Goal: Task Accomplishment & Management: Manage account settings

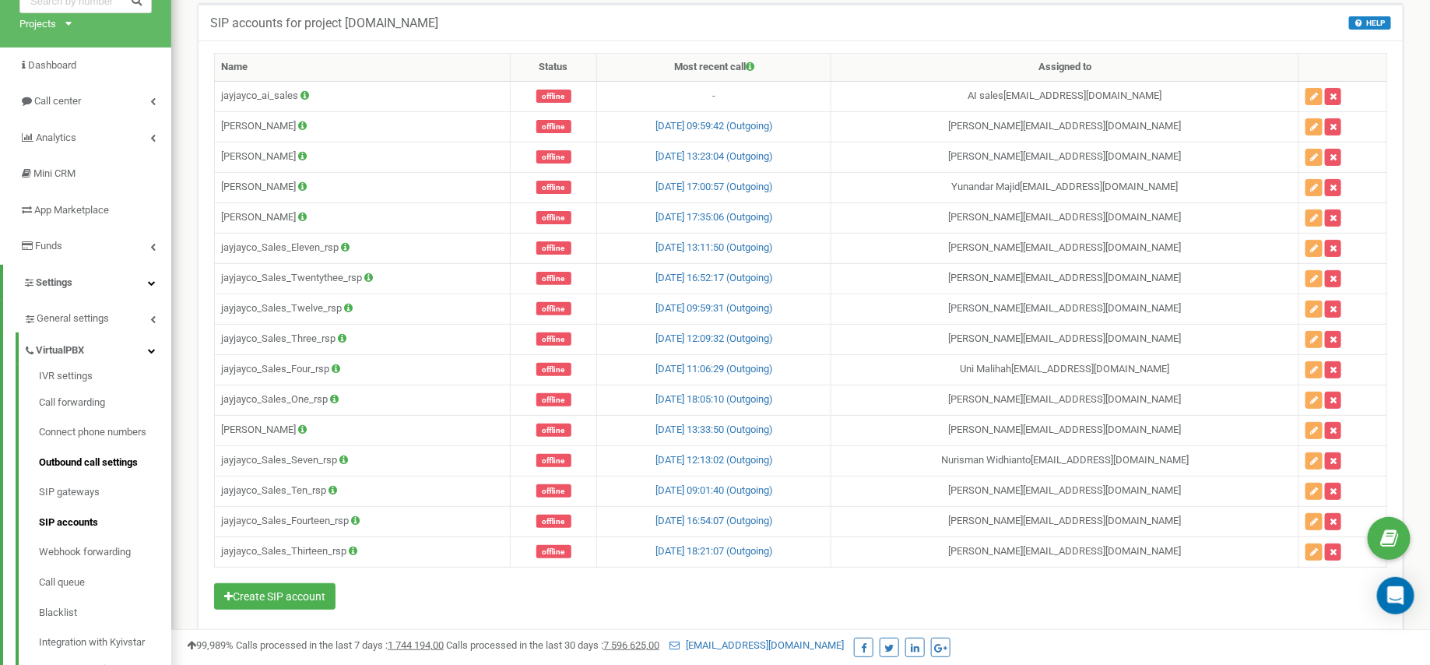
scroll to position [94, 0]
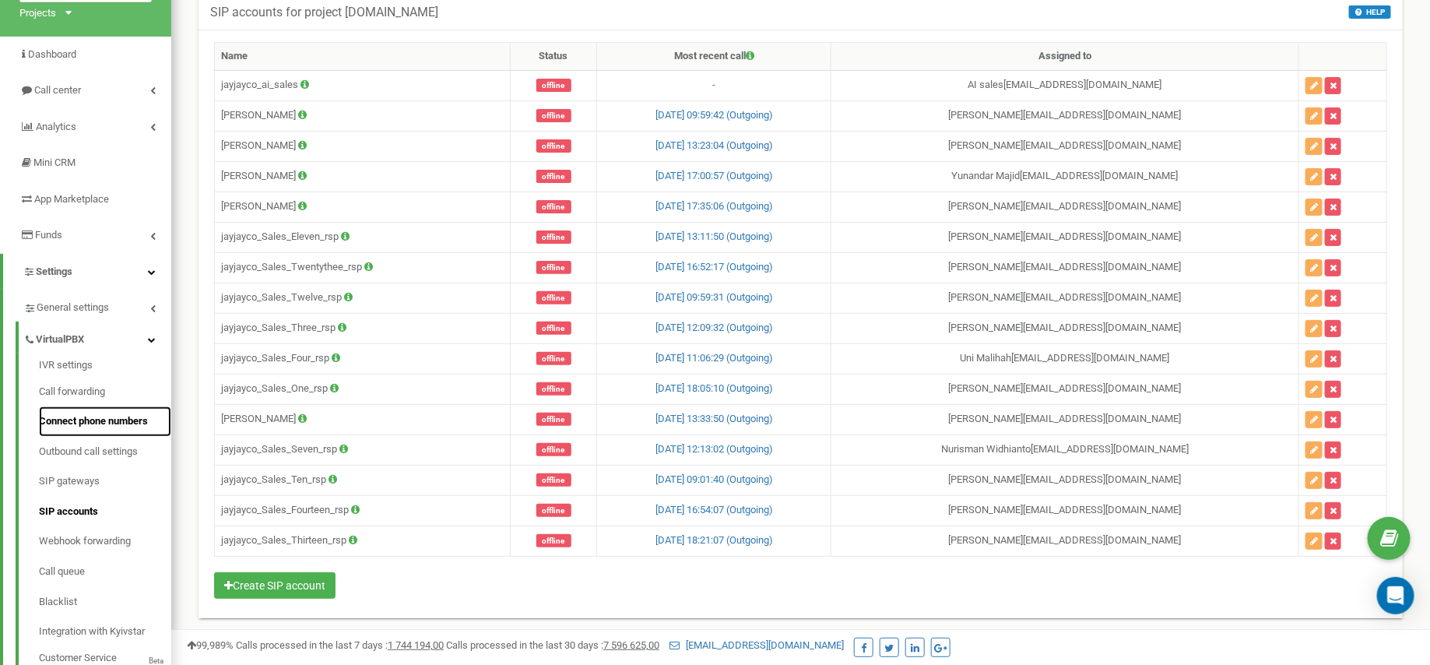
click at [135, 420] on link "Connect phone numbers" at bounding box center [105, 421] width 132 height 30
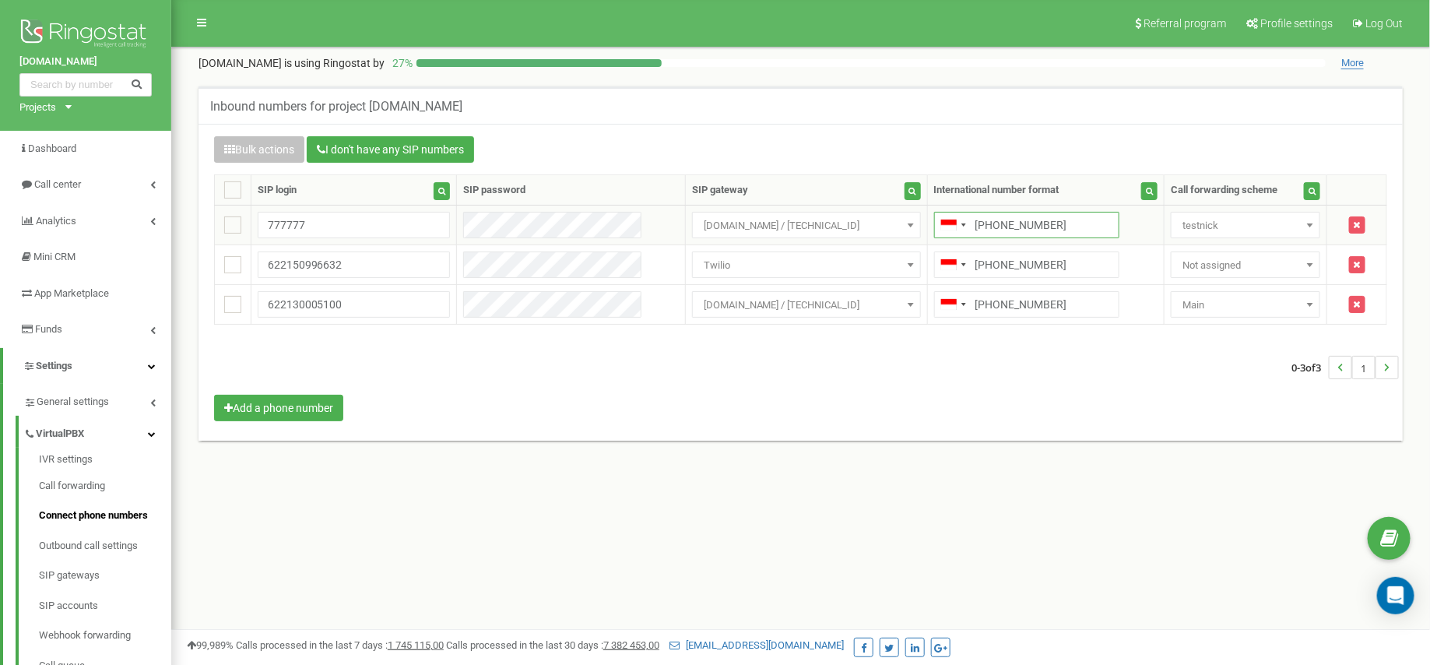
click at [1042, 216] on input "+622131177777" at bounding box center [1026, 225] width 185 height 26
click at [1042, 216] on input "[PHONE_NUMBER]" at bounding box center [1026, 225] width 185 height 26
click at [815, 227] on span "[DOMAIN_NAME] / [TECHNICAL_ID]" at bounding box center [807, 226] width 218 height 22
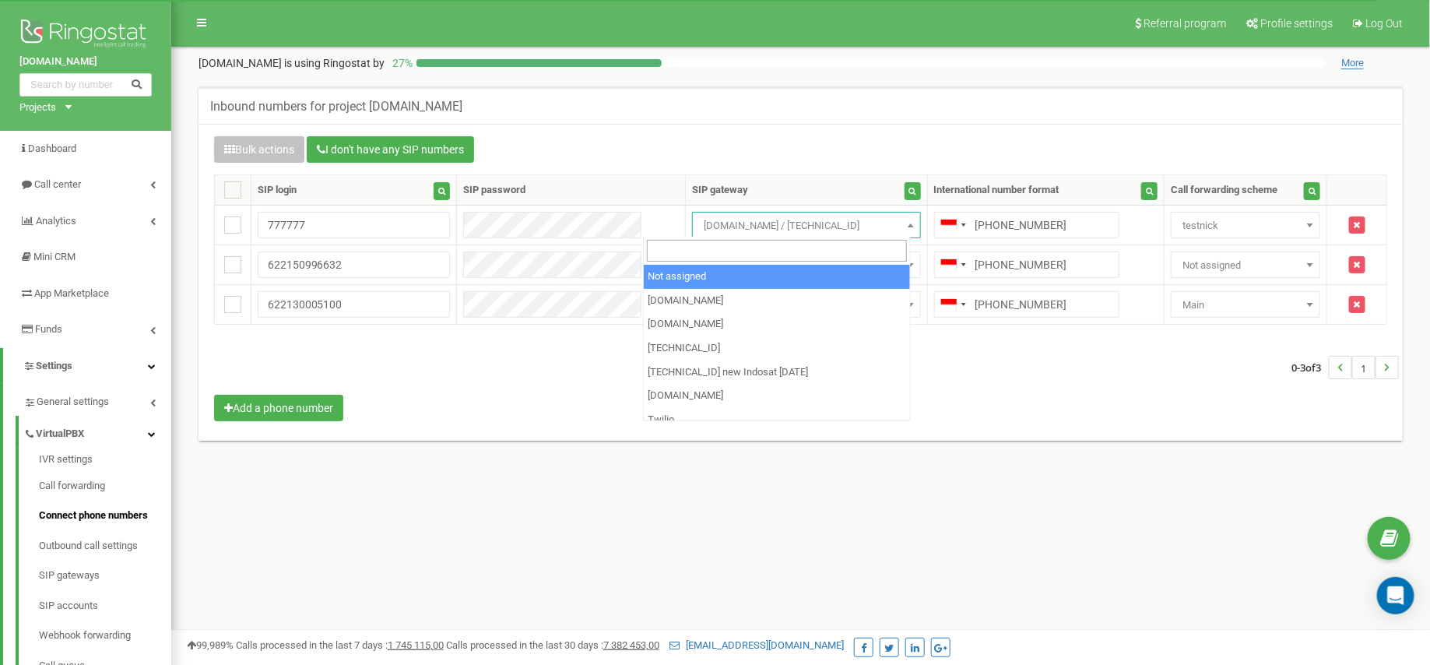
click at [515, 358] on div "0-3 of 3 1" at bounding box center [800, 367] width 1197 height 55
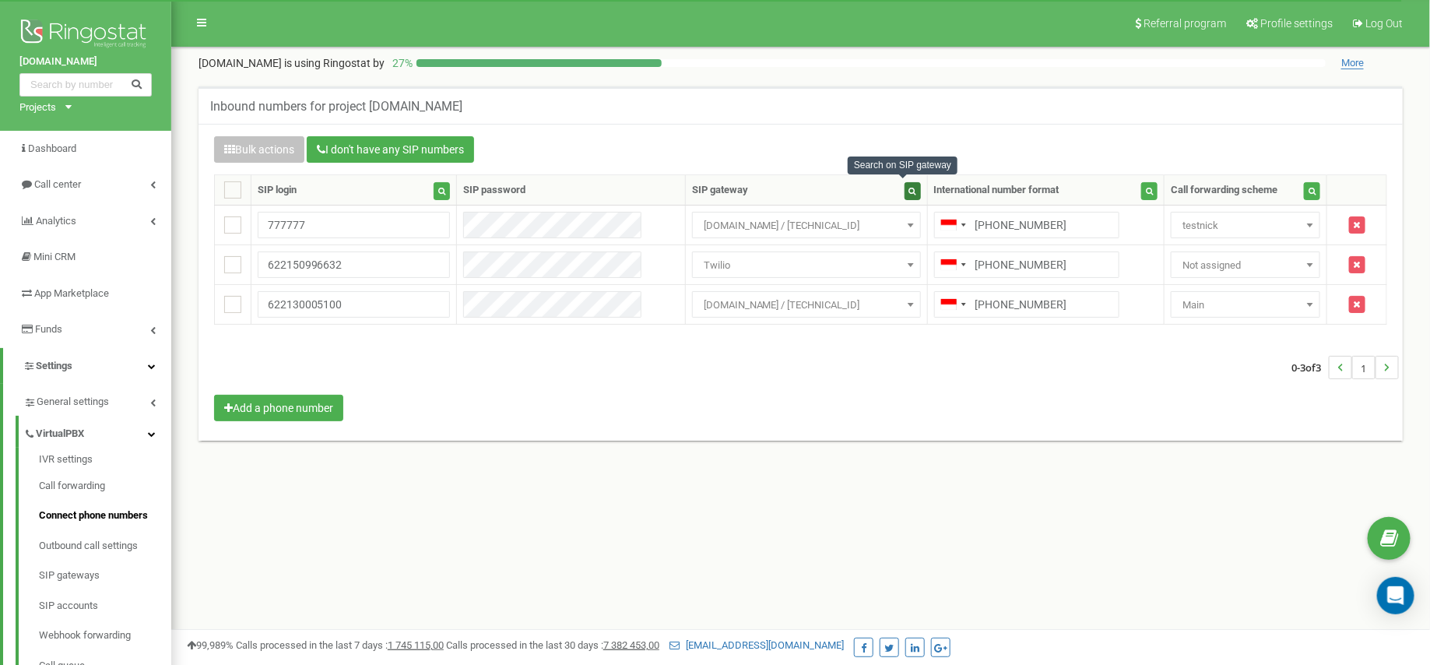
click at [909, 189] on icon "button" at bounding box center [912, 191] width 7 height 8
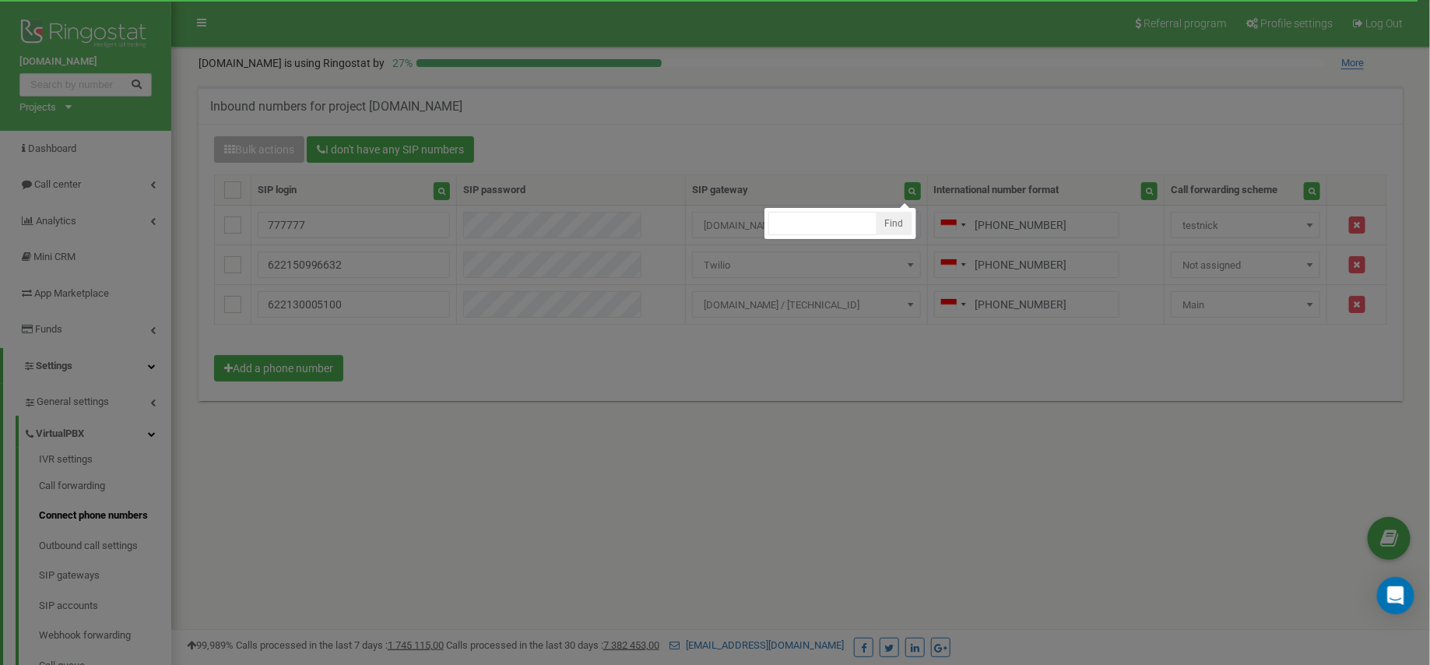
click at [75, 581] on div at bounding box center [715, 467] width 1430 height 934
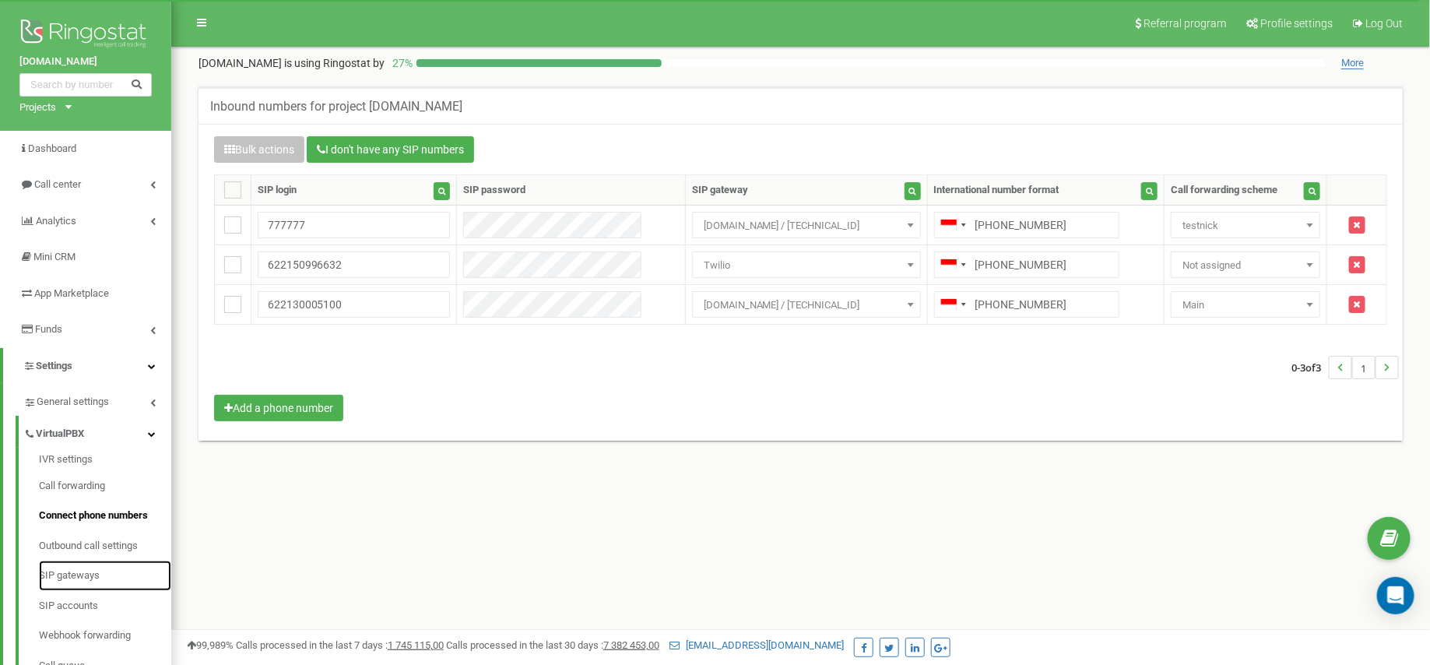
click at [75, 581] on link "SIP gateways" at bounding box center [105, 576] width 132 height 30
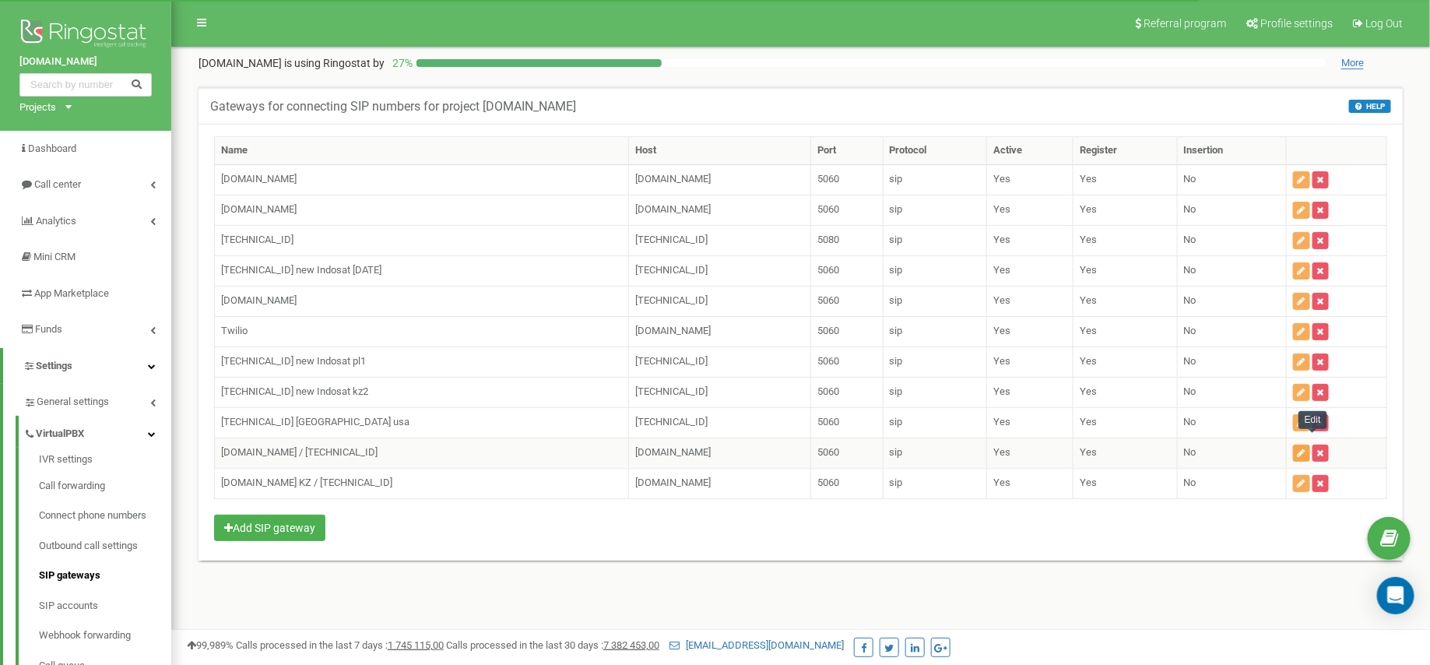
click at [1308, 445] on button "button" at bounding box center [1301, 453] width 17 height 17
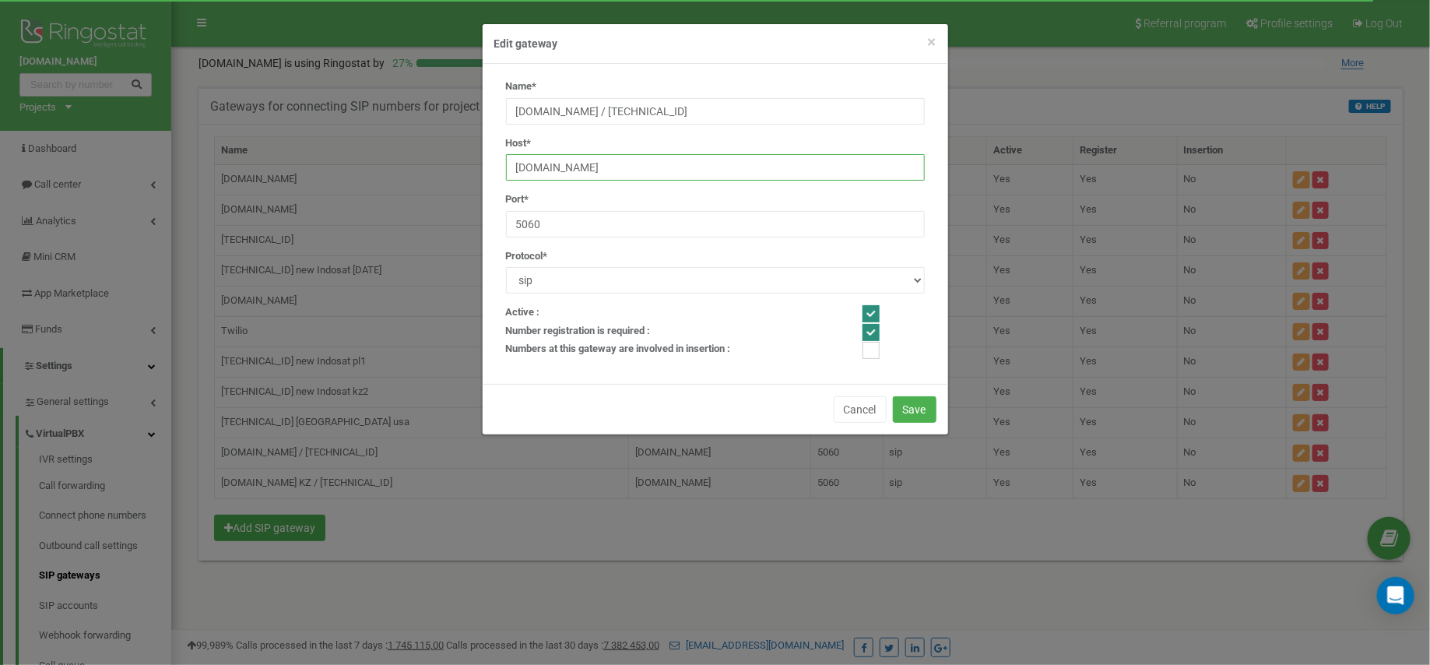
click at [550, 173] on input "ioh.cloudvoice.co.id" at bounding box center [715, 167] width 419 height 26
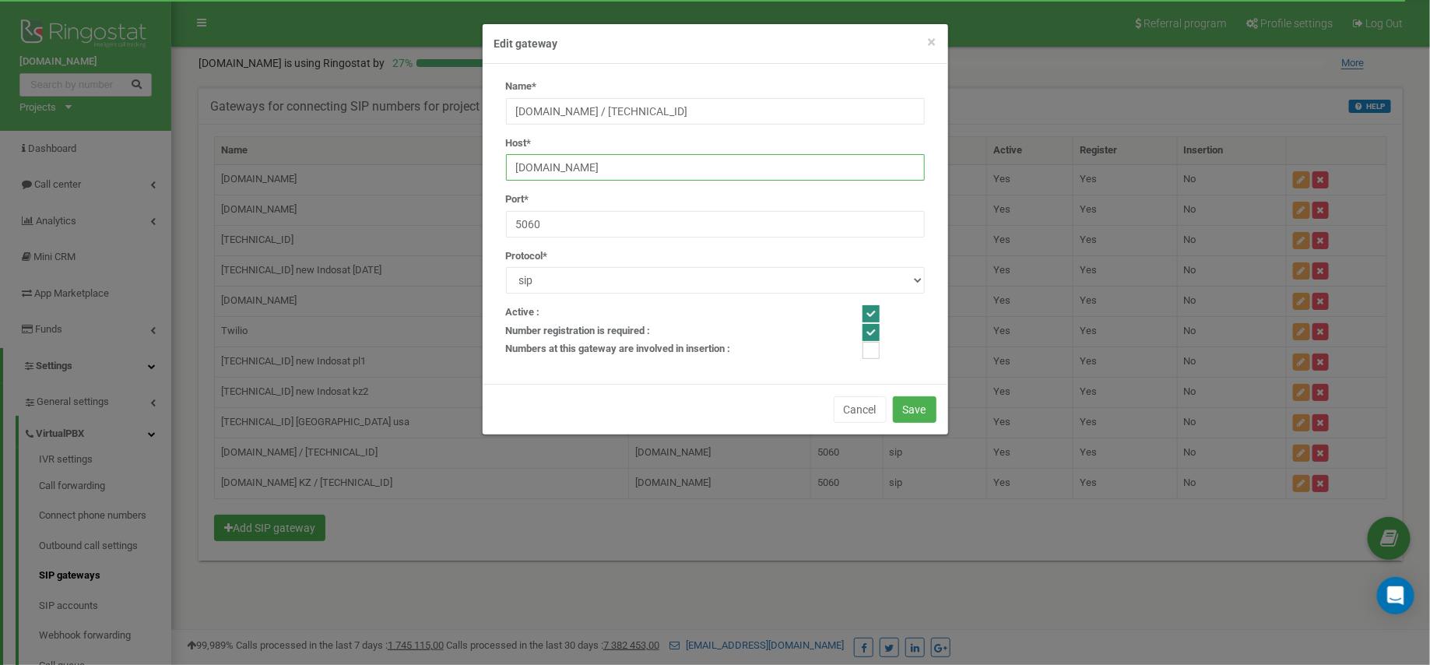
click at [550, 173] on input "ioh.cloudvoice.co.id" at bounding box center [715, 167] width 419 height 26
click at [550, 173] on input "[DOMAIN_NAME]" at bounding box center [715, 167] width 419 height 26
click at [840, 398] on button "Cancel" at bounding box center [860, 409] width 53 height 26
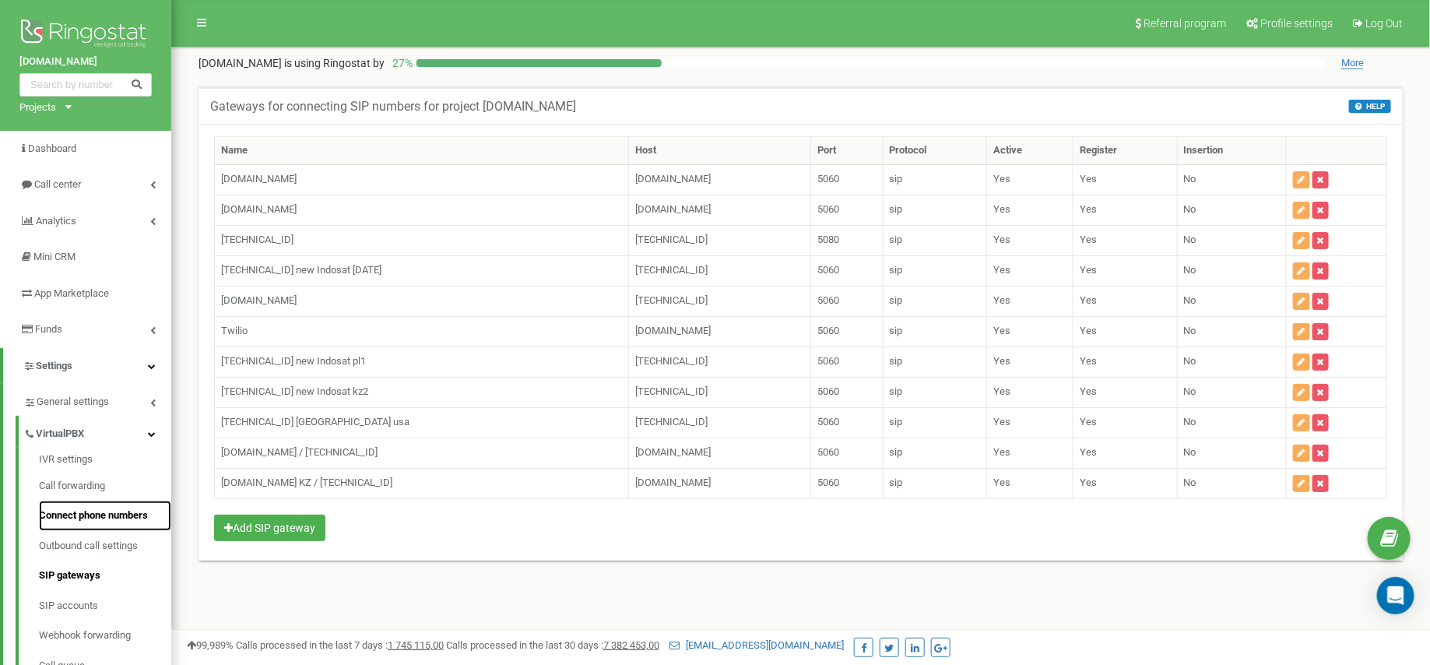
click at [69, 520] on link "Connect phone numbers" at bounding box center [105, 516] width 132 height 30
click at [347, 501] on div "Name Host Port Protocol Active Register Insertion sip.voip.ua sip.voip.ua 5060 …" at bounding box center [800, 340] width 1173 height 409
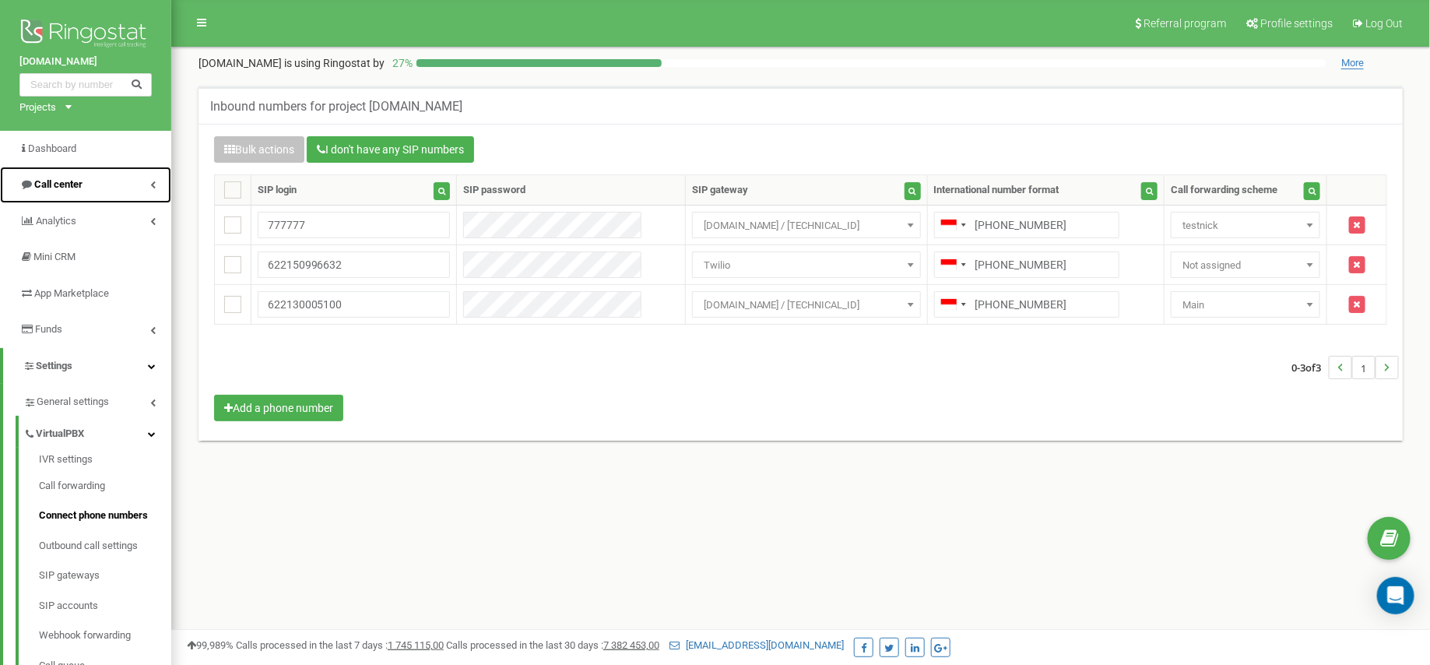
click at [66, 183] on span "Call center" at bounding box center [58, 184] width 48 height 12
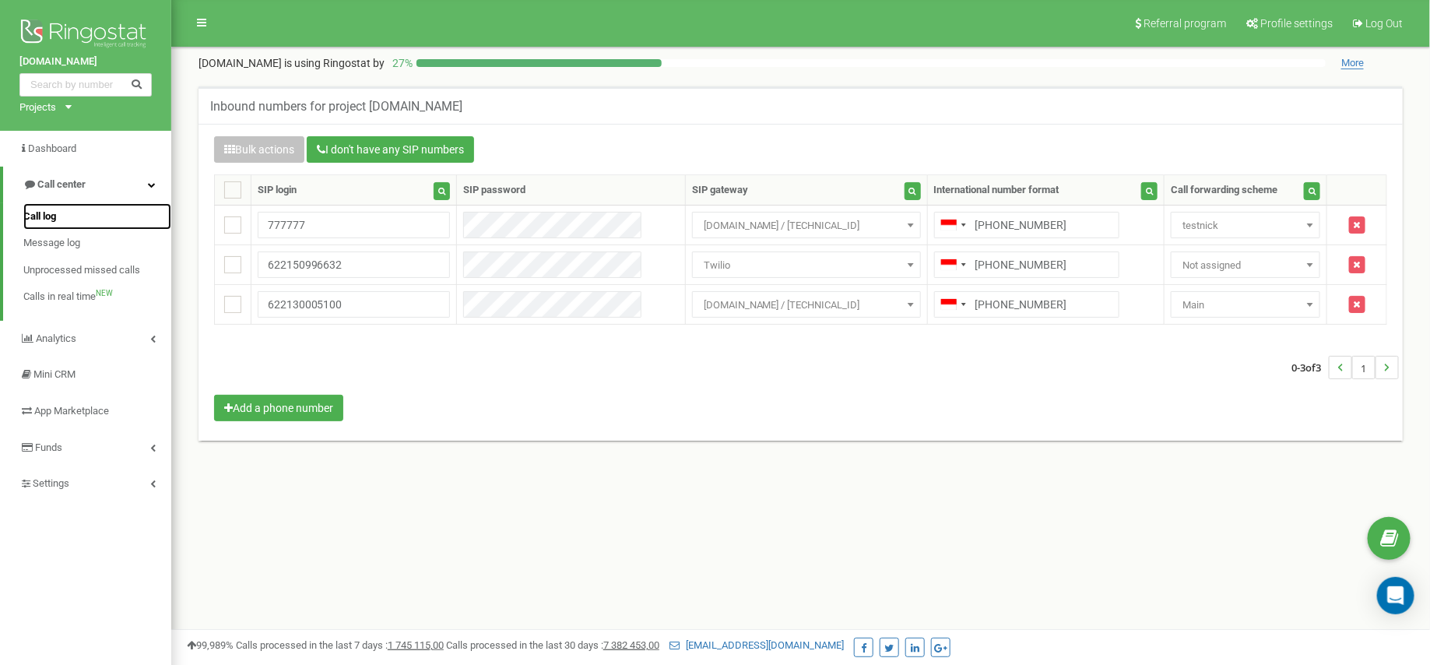
click at [62, 207] on link "Call log" at bounding box center [97, 216] width 148 height 27
click at [39, 215] on span "Call log" at bounding box center [39, 216] width 33 height 15
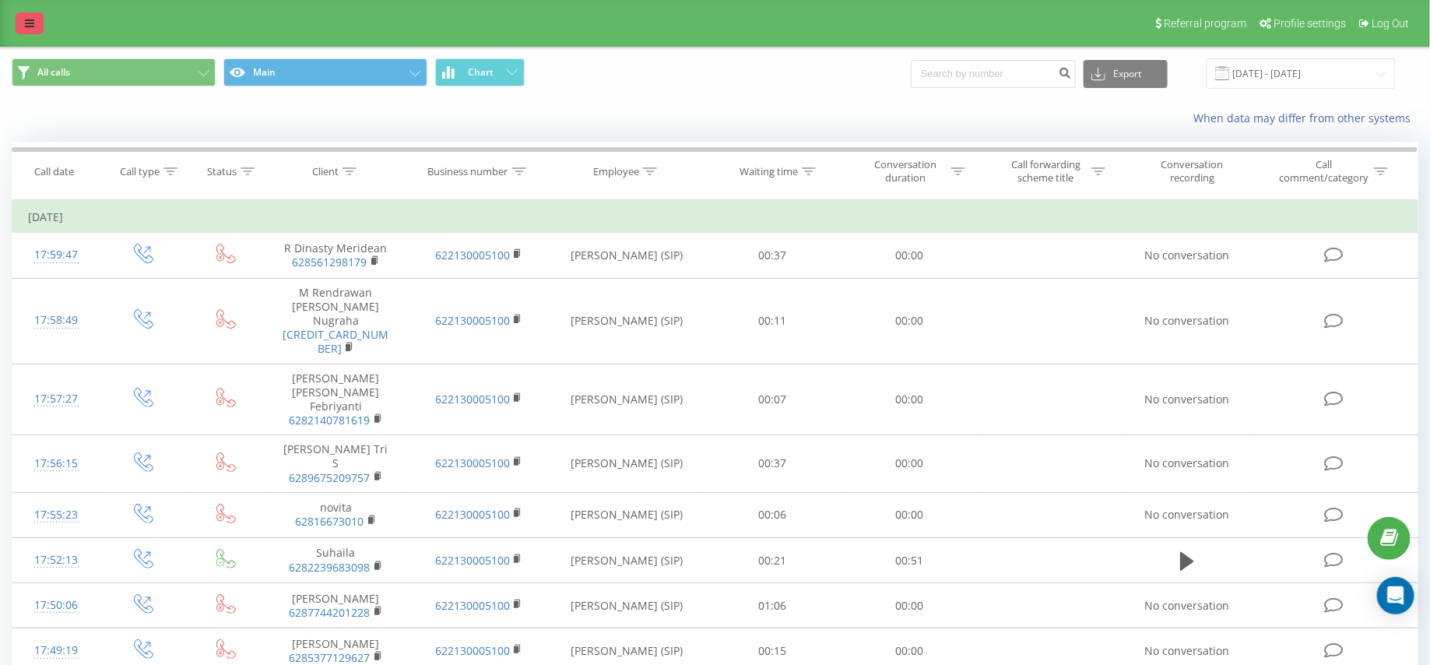
click at [33, 13] on link at bounding box center [30, 23] width 28 height 22
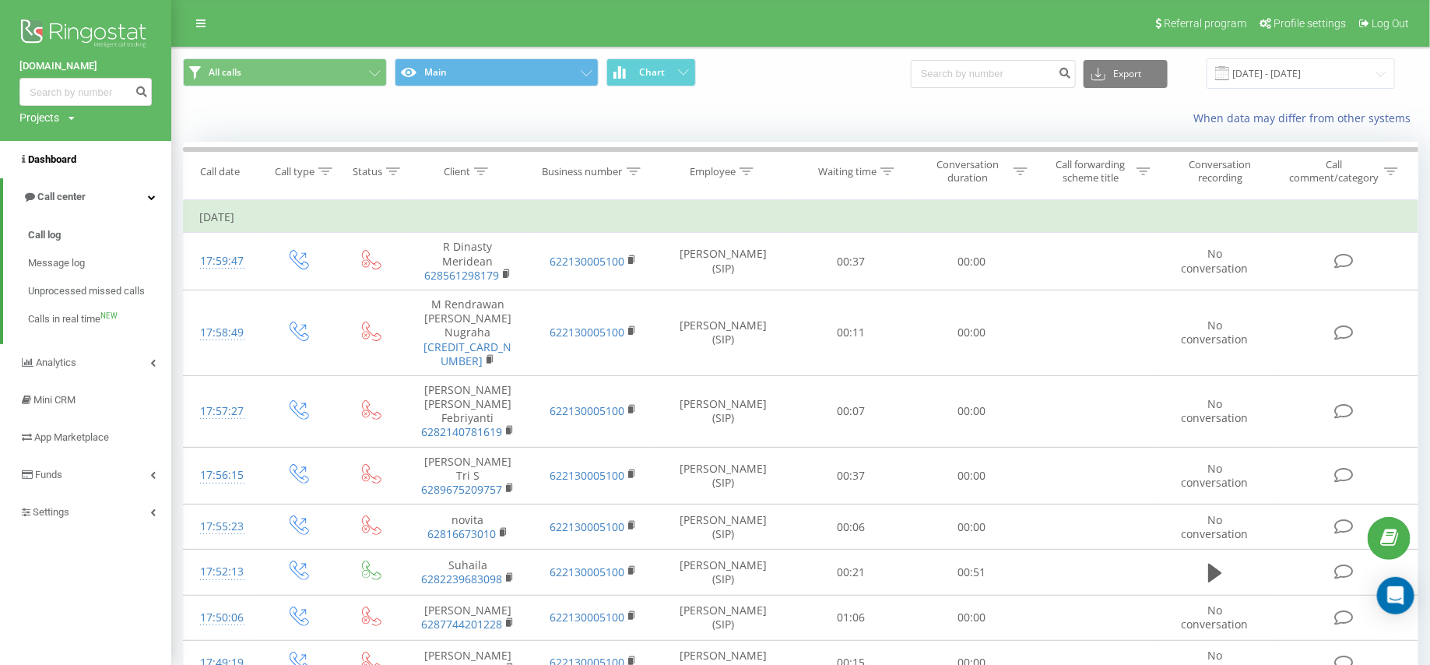
click at [49, 146] on link "Dashboard" at bounding box center [85, 159] width 171 height 37
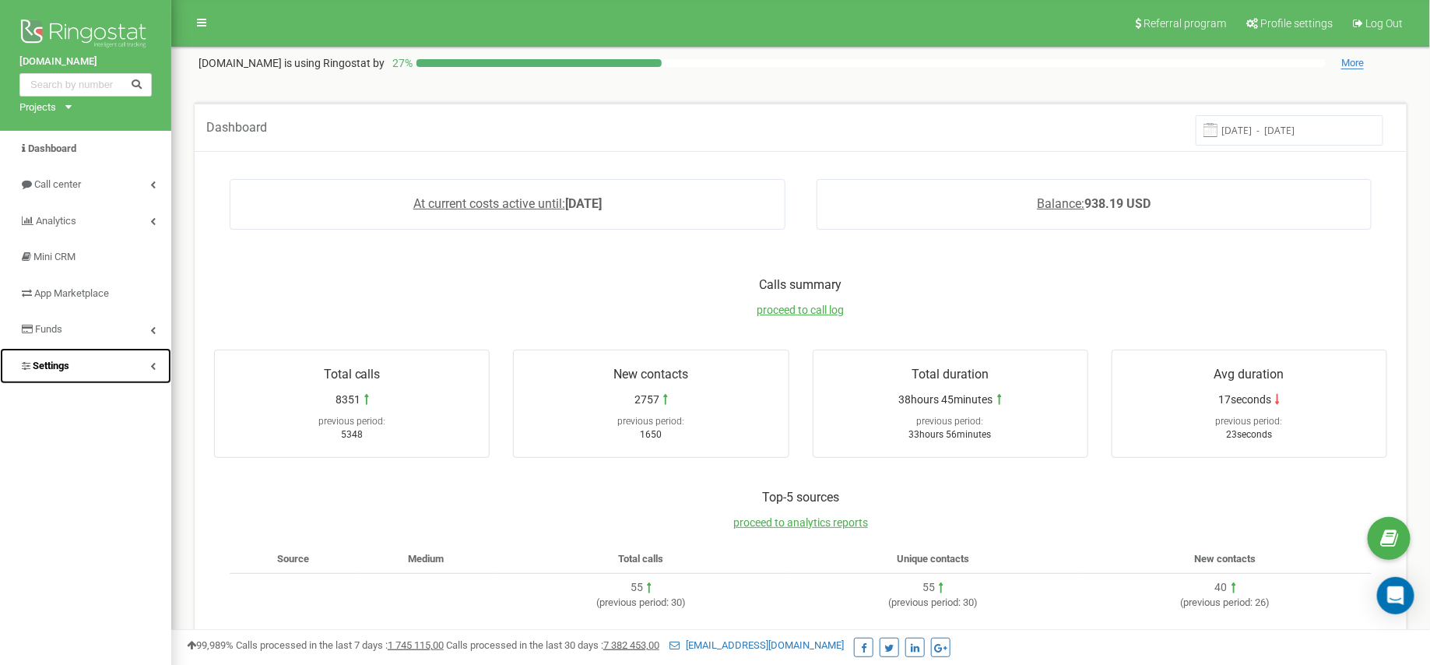
click at [83, 375] on link "Settings" at bounding box center [85, 366] width 171 height 37
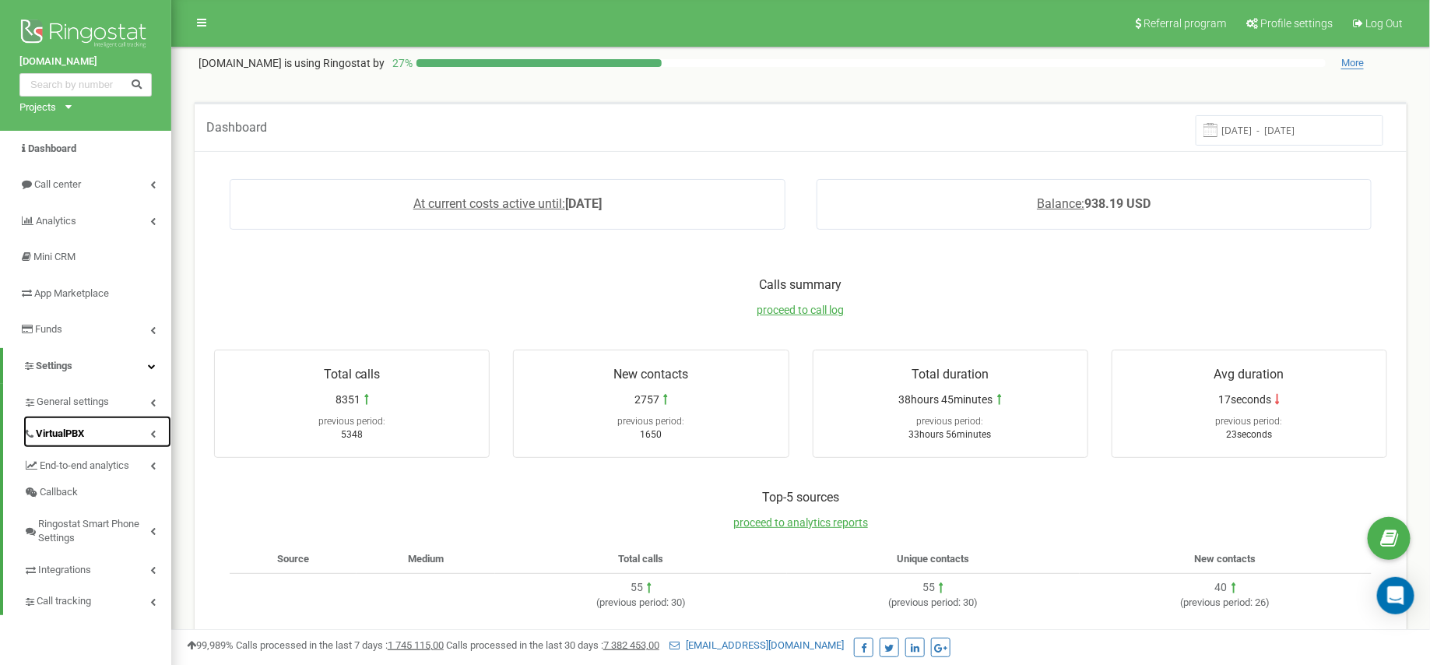
click at [74, 443] on link "VirtualPBX" at bounding box center [97, 432] width 148 height 32
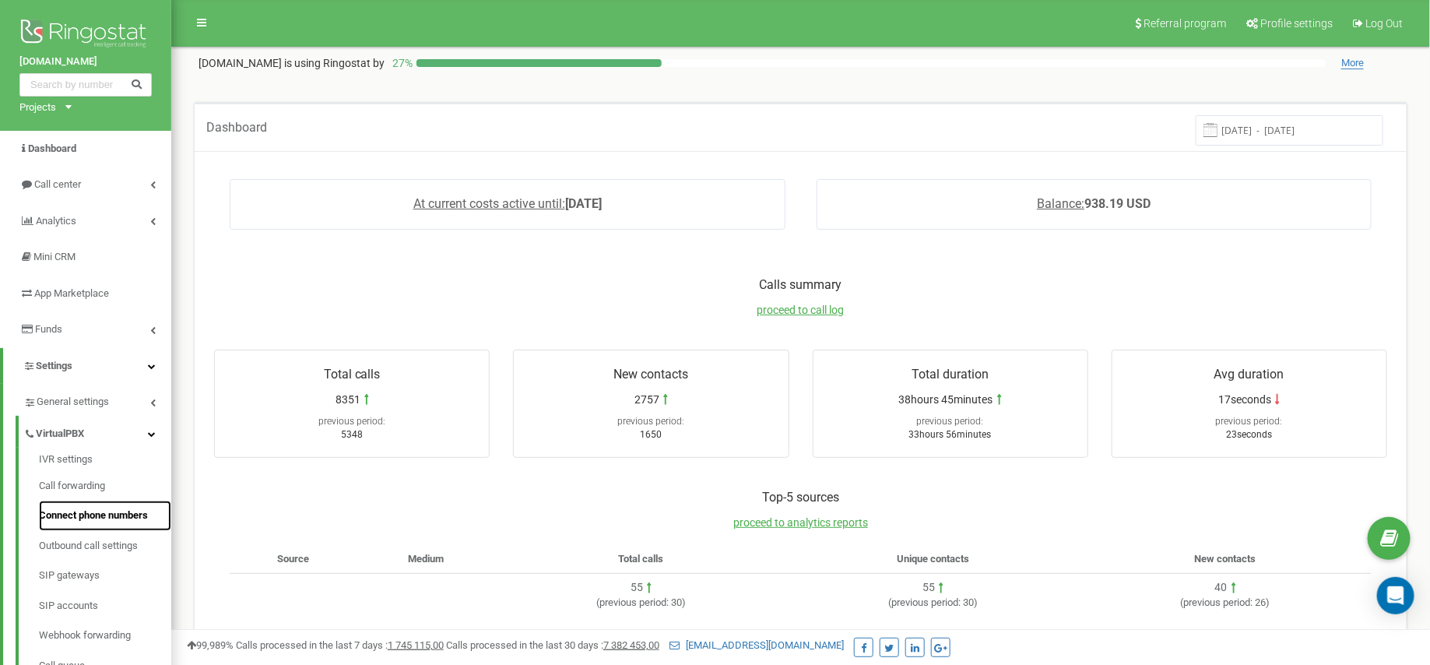
click at [93, 512] on link "Connect phone numbers" at bounding box center [105, 516] width 132 height 30
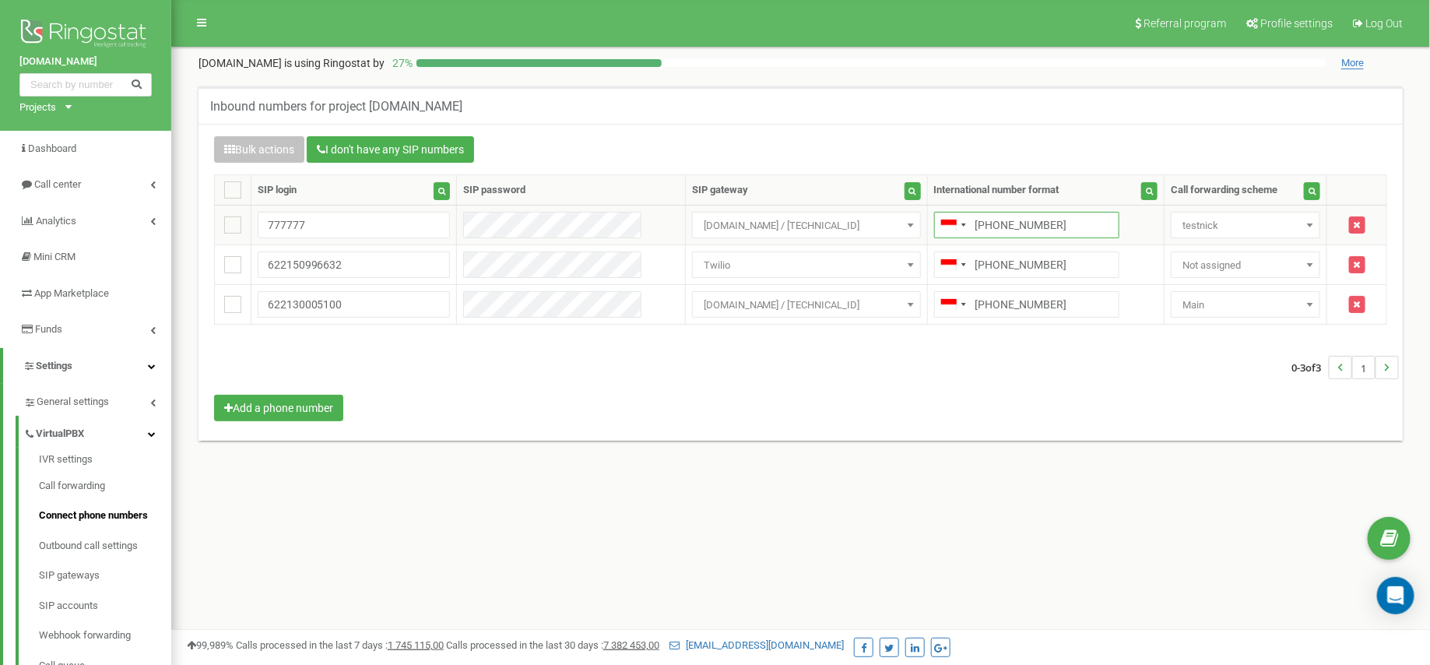
click at [1020, 227] on input "[PHONE_NUMBER]" at bounding box center [1026, 225] width 185 height 26
click at [1020, 227] on input "+622131177777" at bounding box center [1026, 225] width 185 height 26
click at [1358, 225] on icon "button" at bounding box center [1357, 224] width 7 height 9
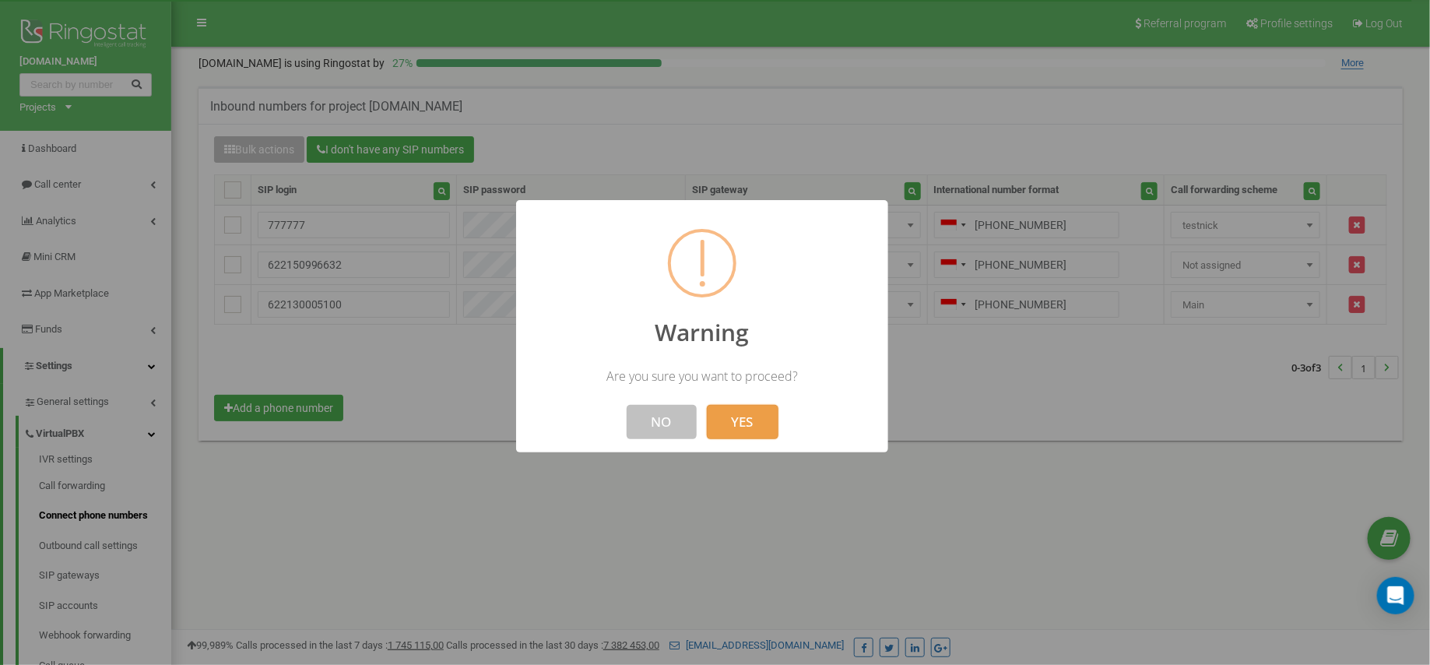
click at [755, 430] on button "YES" at bounding box center [742, 422] width 72 height 34
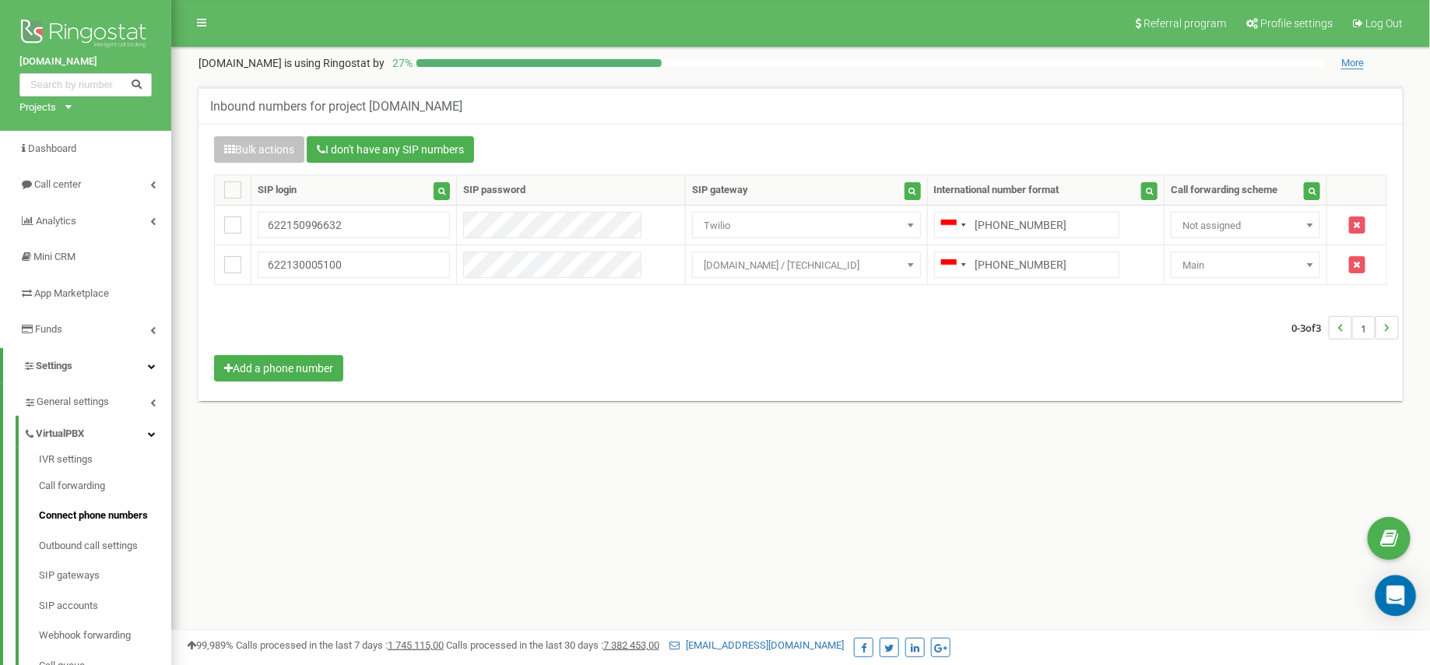
click at [1387, 594] on icon "Open Intercom Messenger" at bounding box center [1396, 595] width 18 height 20
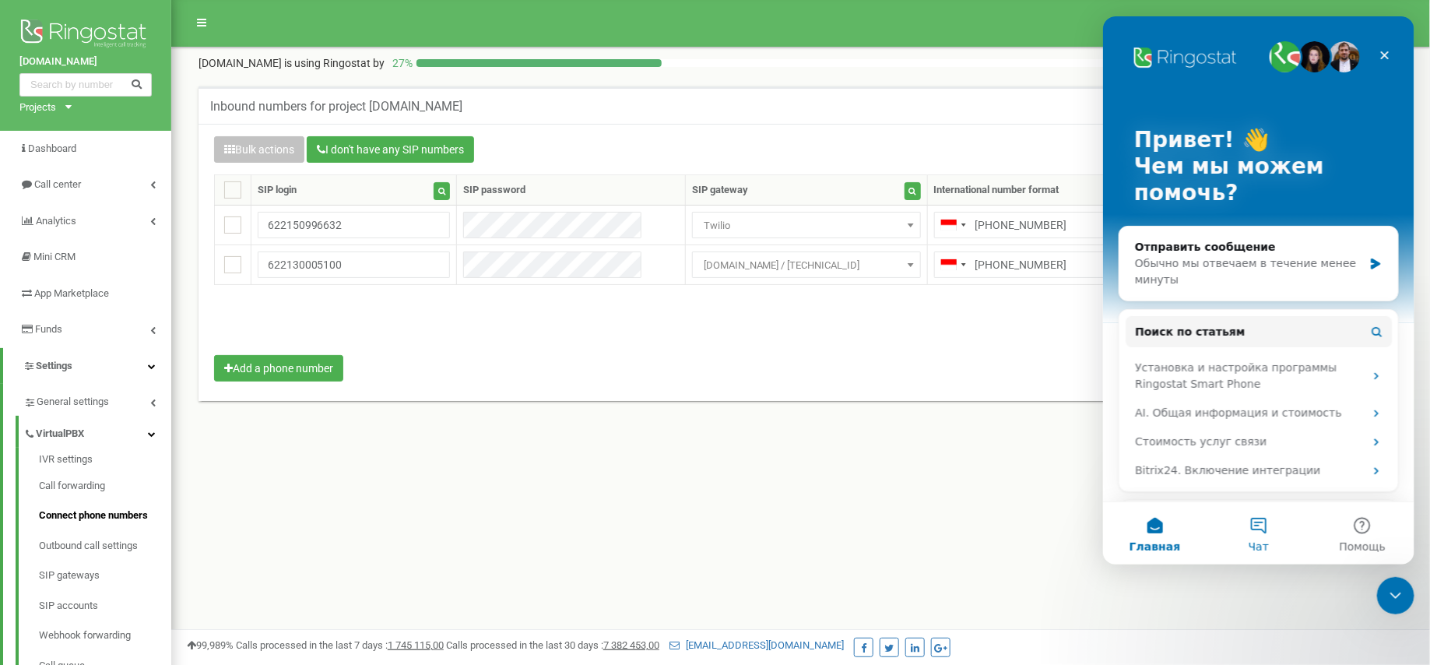
click at [1259, 541] on span "Чат" at bounding box center [1258, 546] width 20 height 11
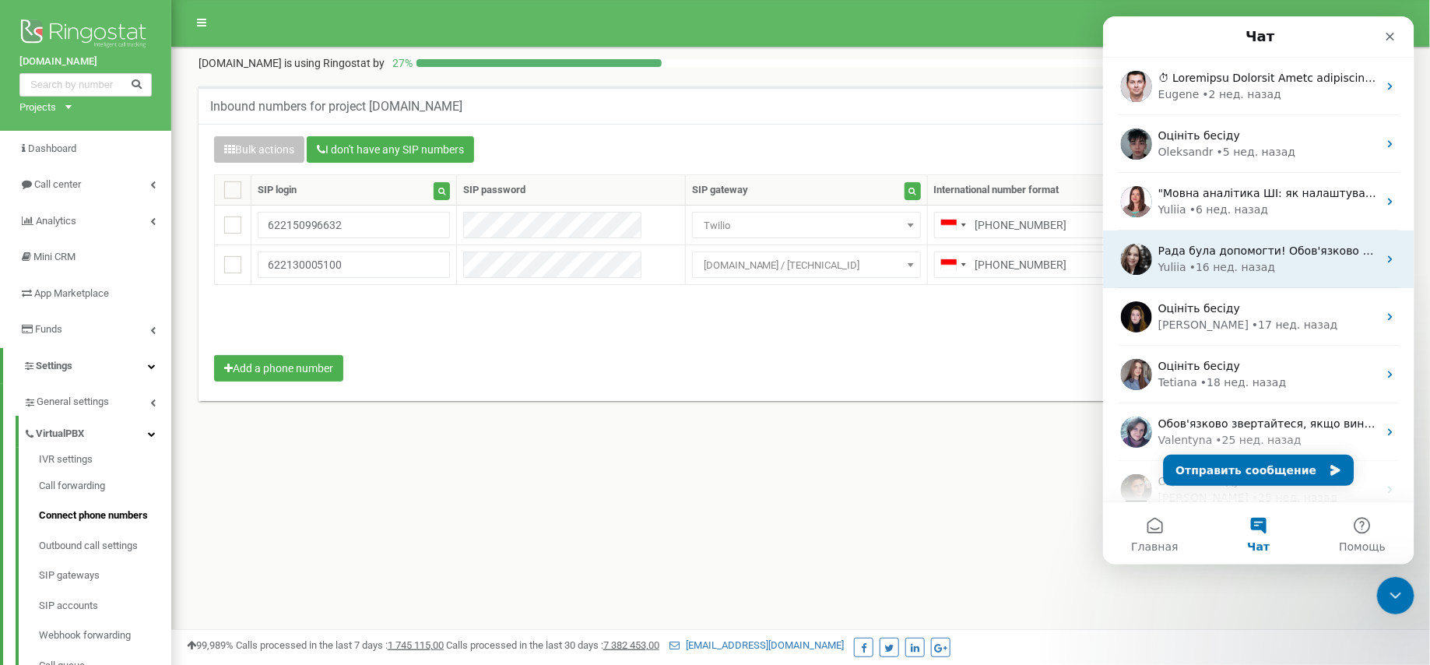
click at [1266, 263] on div "Yuliia • 16 нед. назад" at bounding box center [1268, 267] width 220 height 16
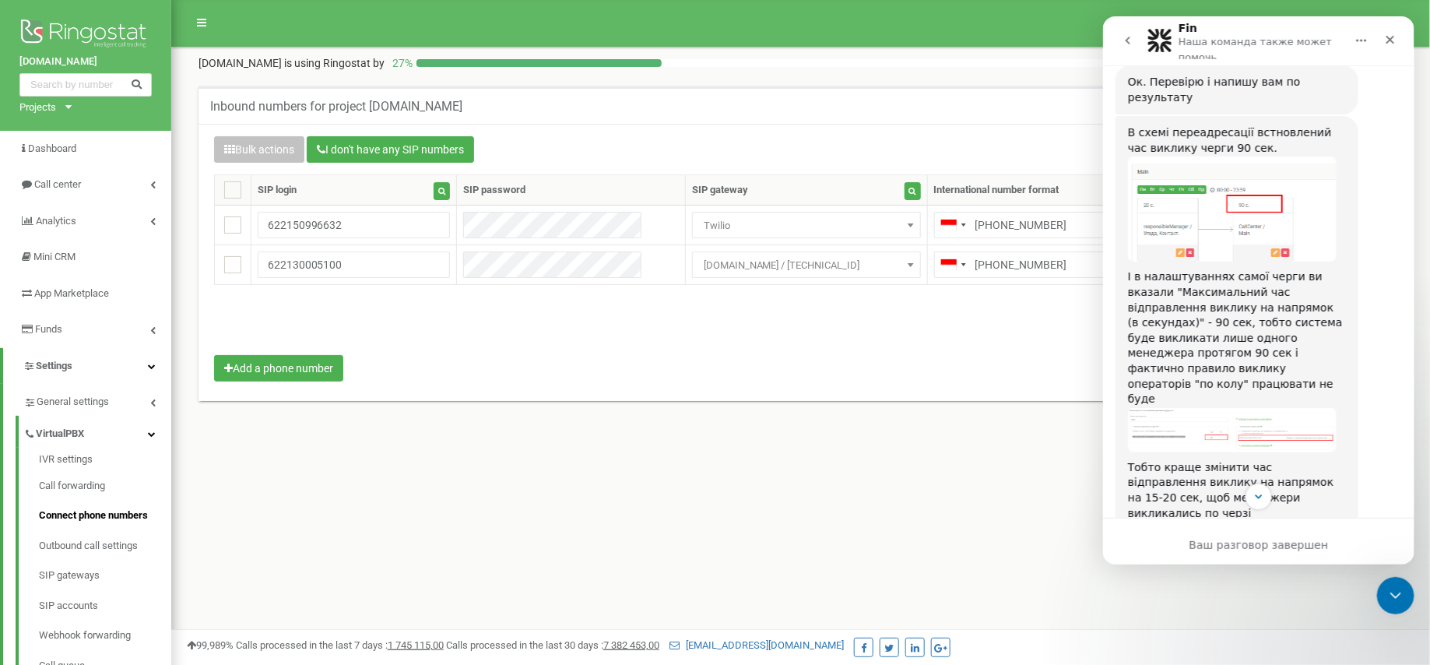
scroll to position [5072, 0]
click at [1131, 40] on icon "go back" at bounding box center [1127, 40] width 12 height 12
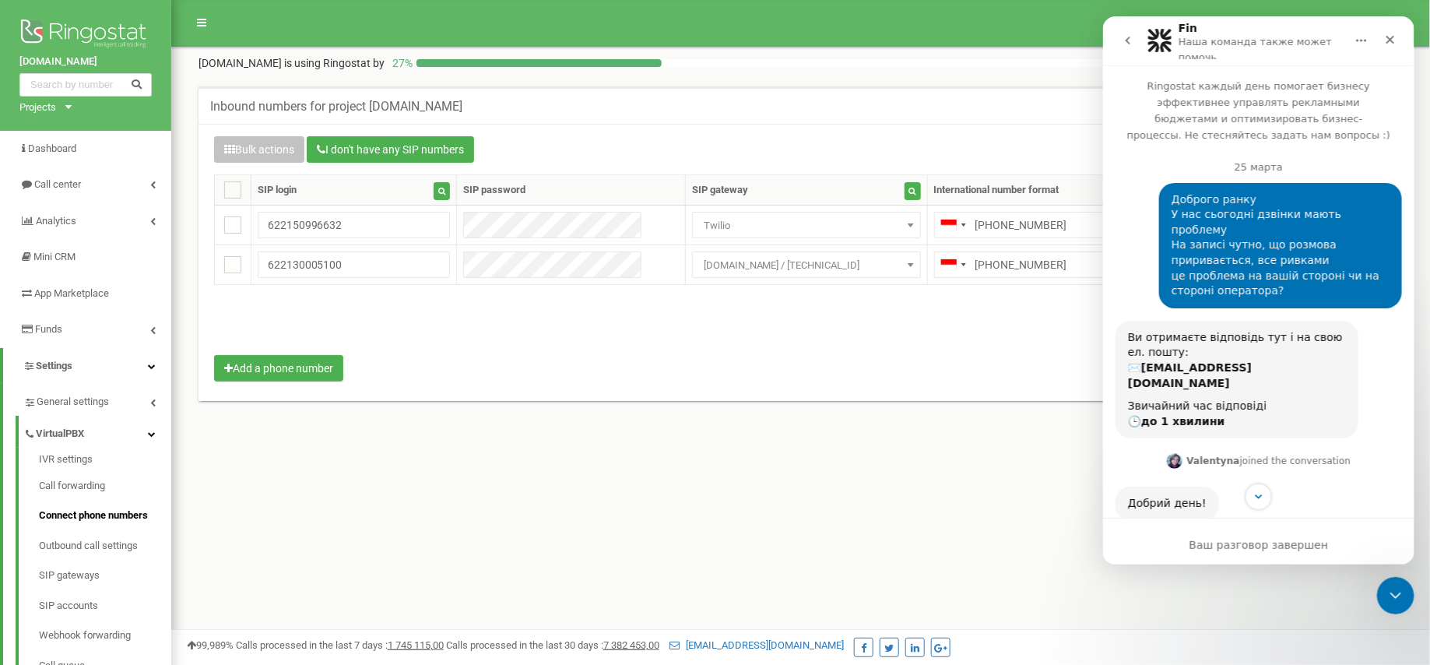
click at [1132, 39] on icon "go back" at bounding box center [1127, 40] width 12 height 12
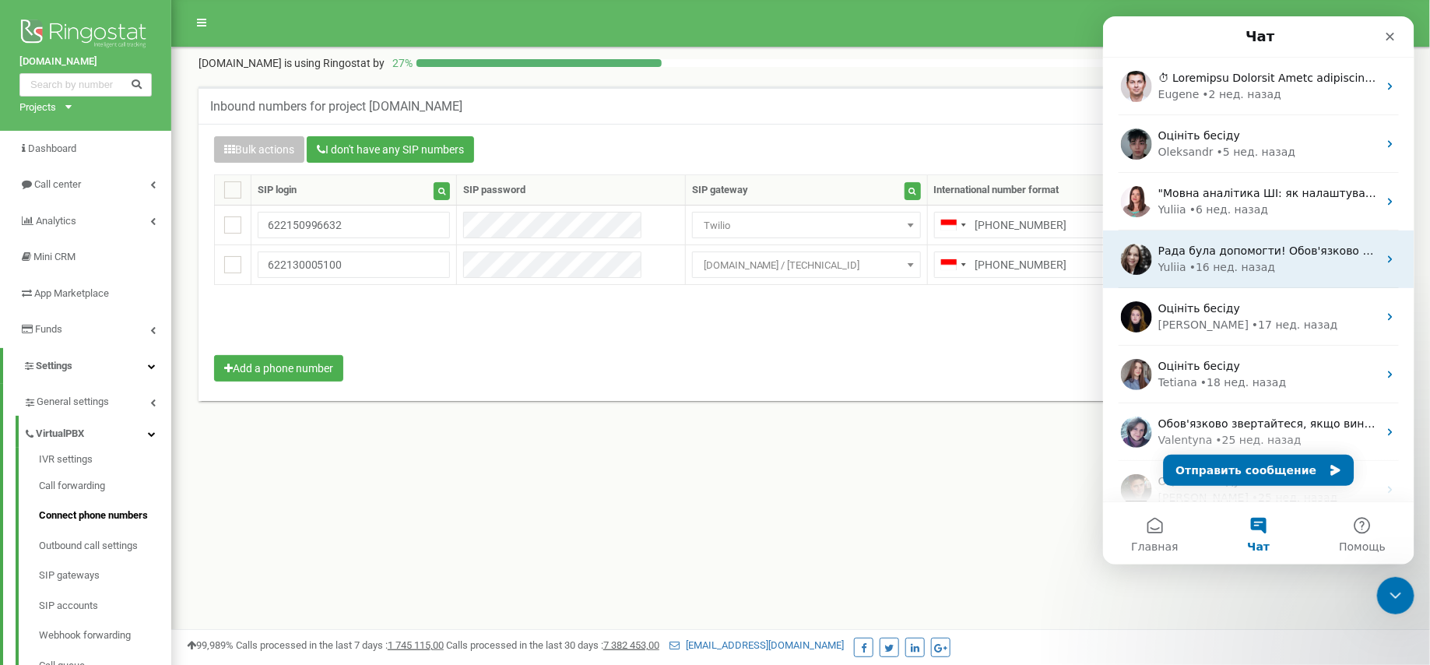
click at [1278, 269] on div "Yuliia • 16 нед. назад" at bounding box center [1268, 267] width 220 height 16
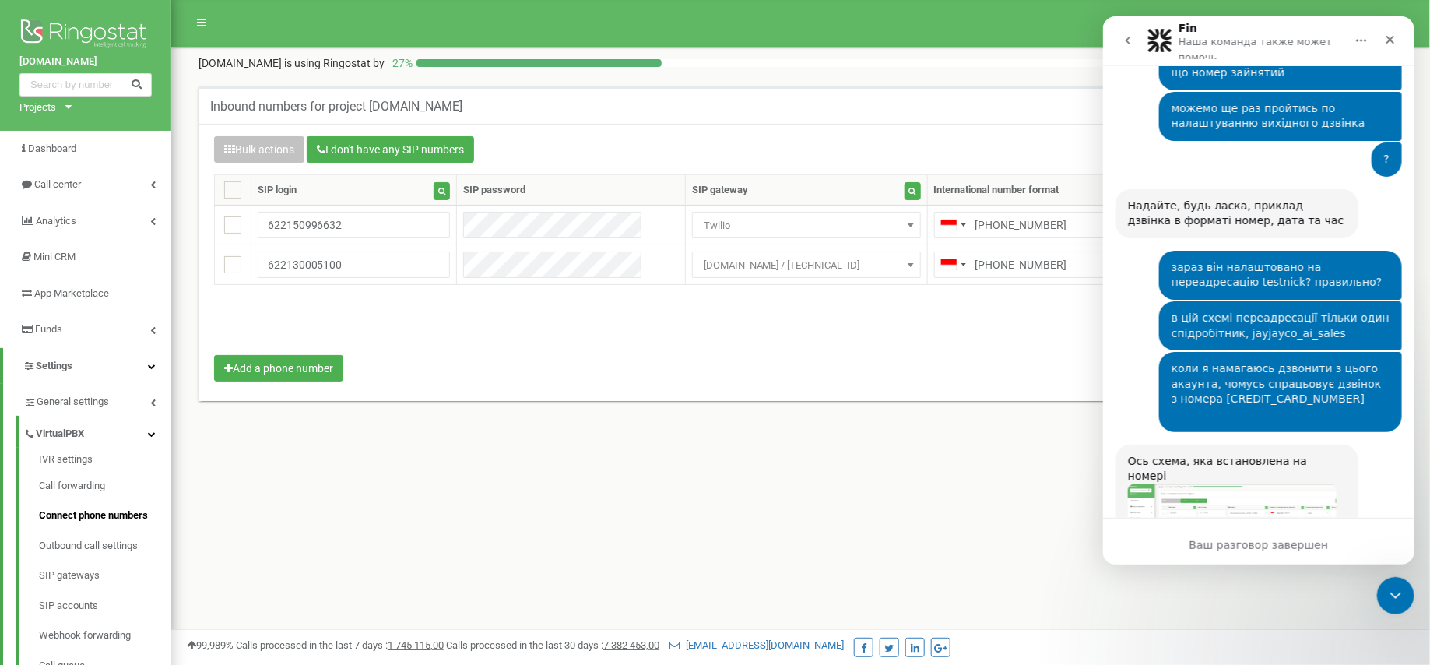
scroll to position [3796, 0]
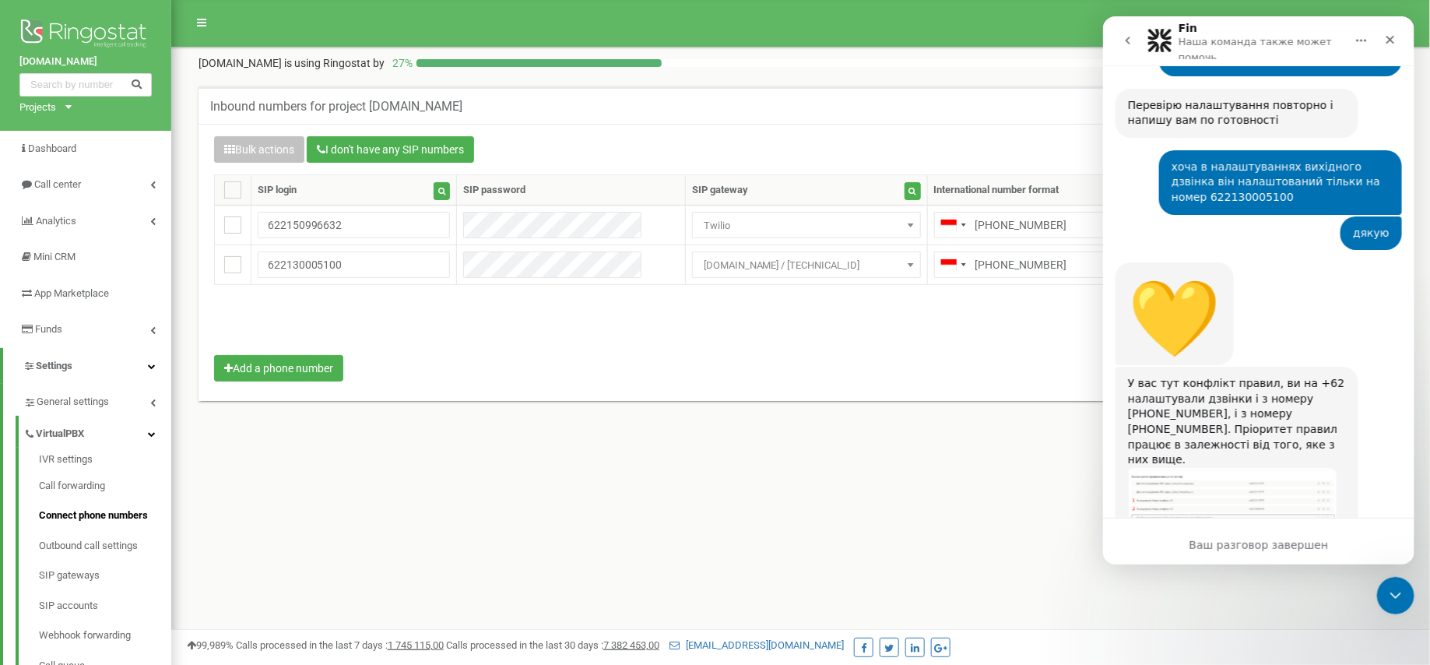
click at [1121, 38] on icon "go back" at bounding box center [1127, 40] width 12 height 12
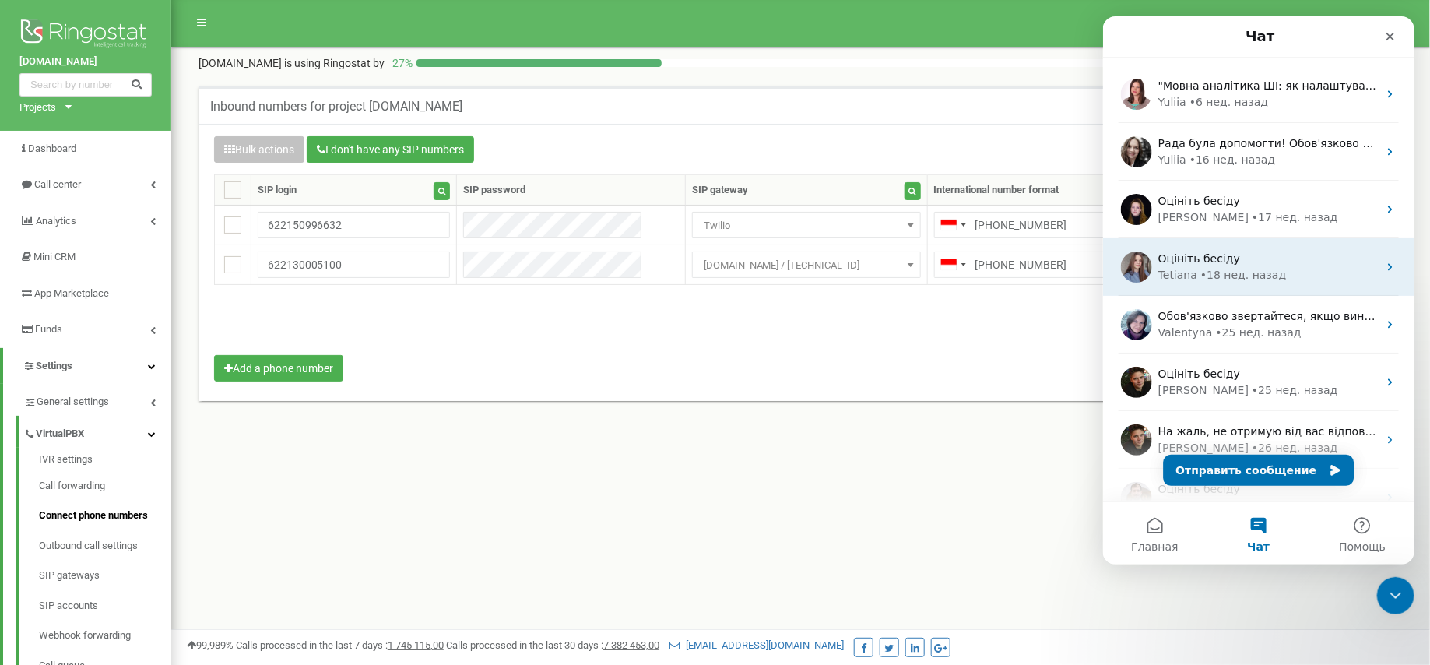
scroll to position [194, 0]
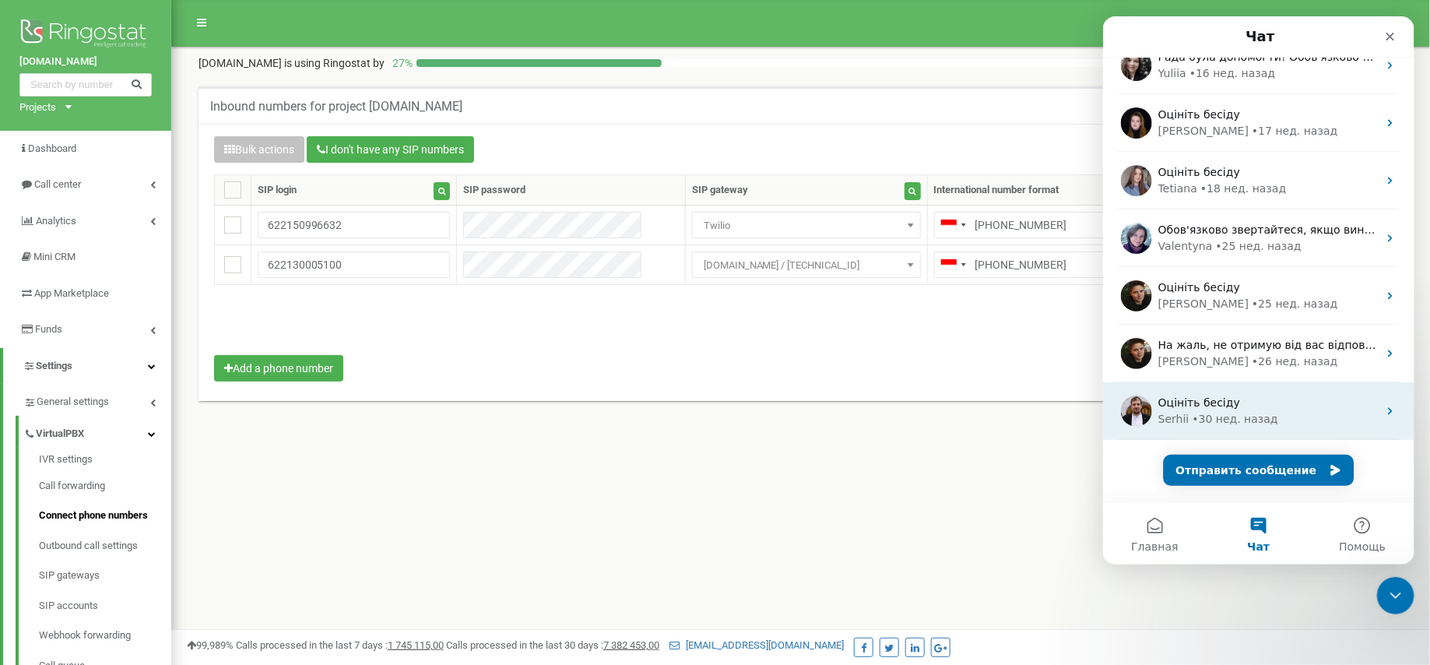
click at [1290, 389] on div "Оцініть бесіду Serhii • 30 нед. назад" at bounding box center [1257, 411] width 311 height 58
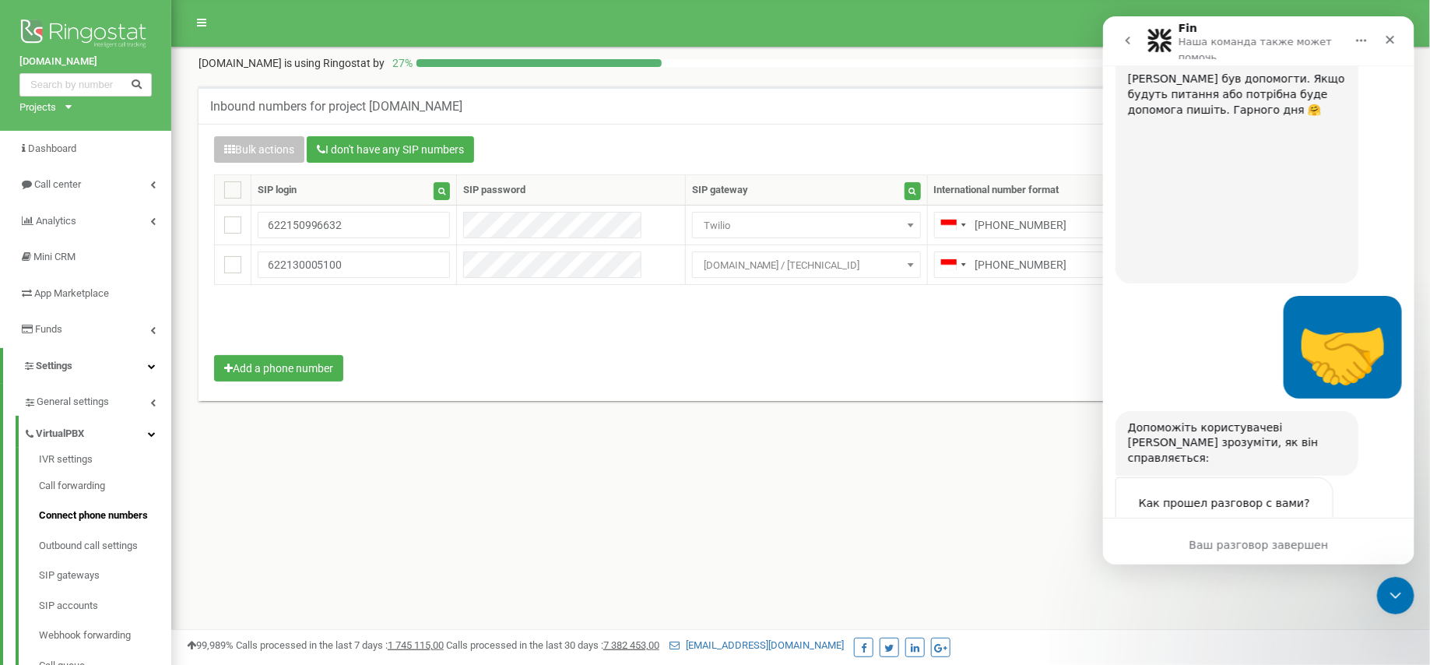
scroll to position [2520, 0]
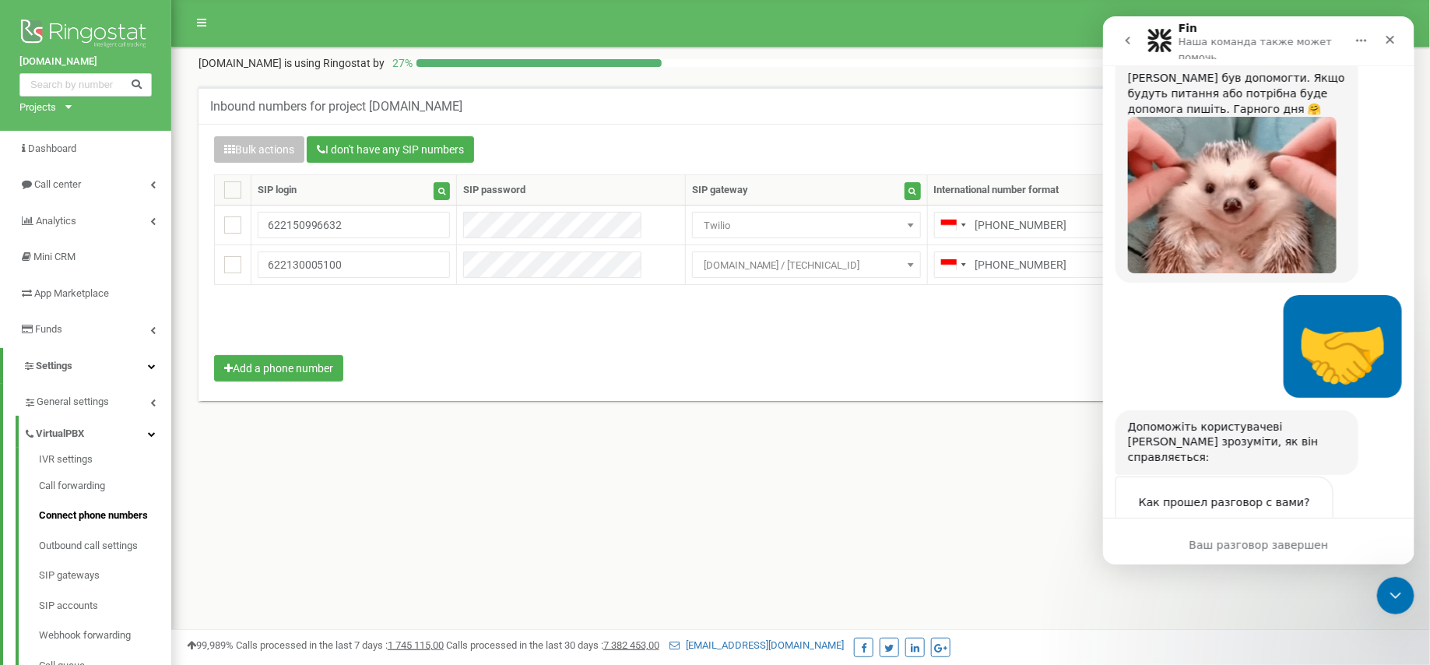
click at [1127, 41] on icon "go back" at bounding box center [1127, 41] width 5 height 8
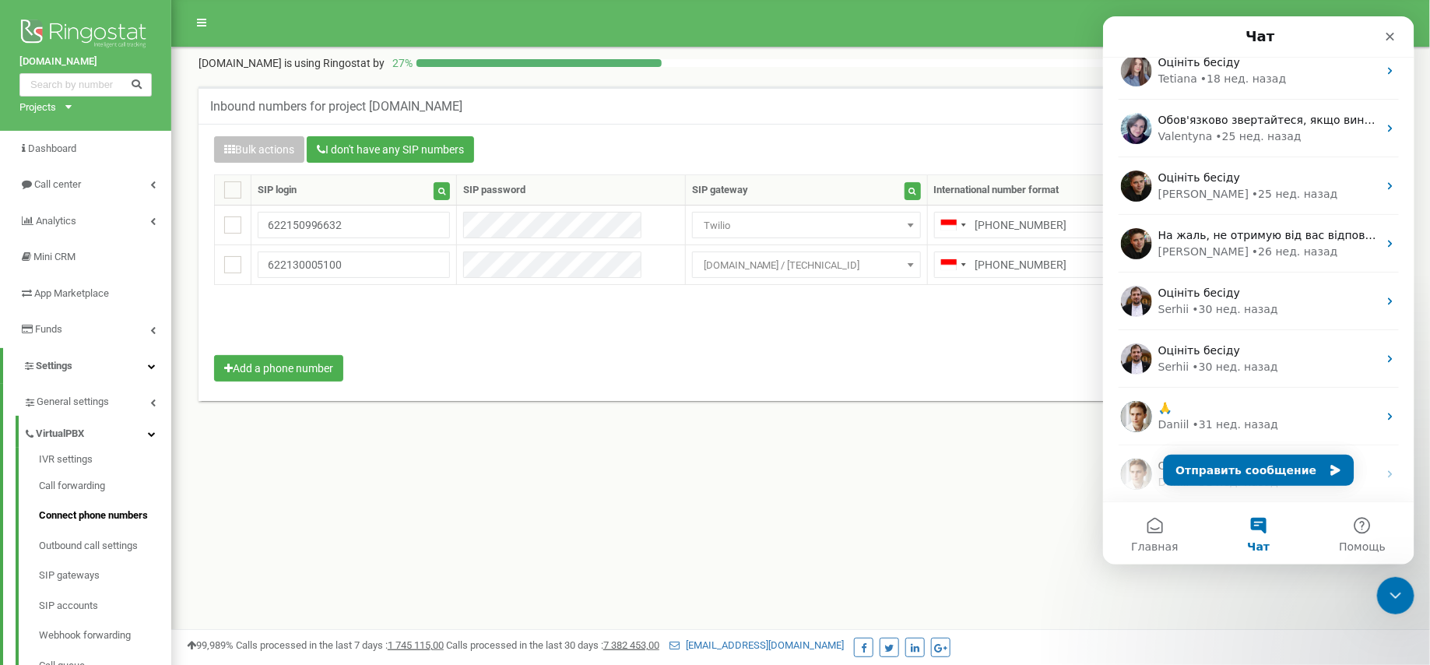
scroll to position [297, 0]
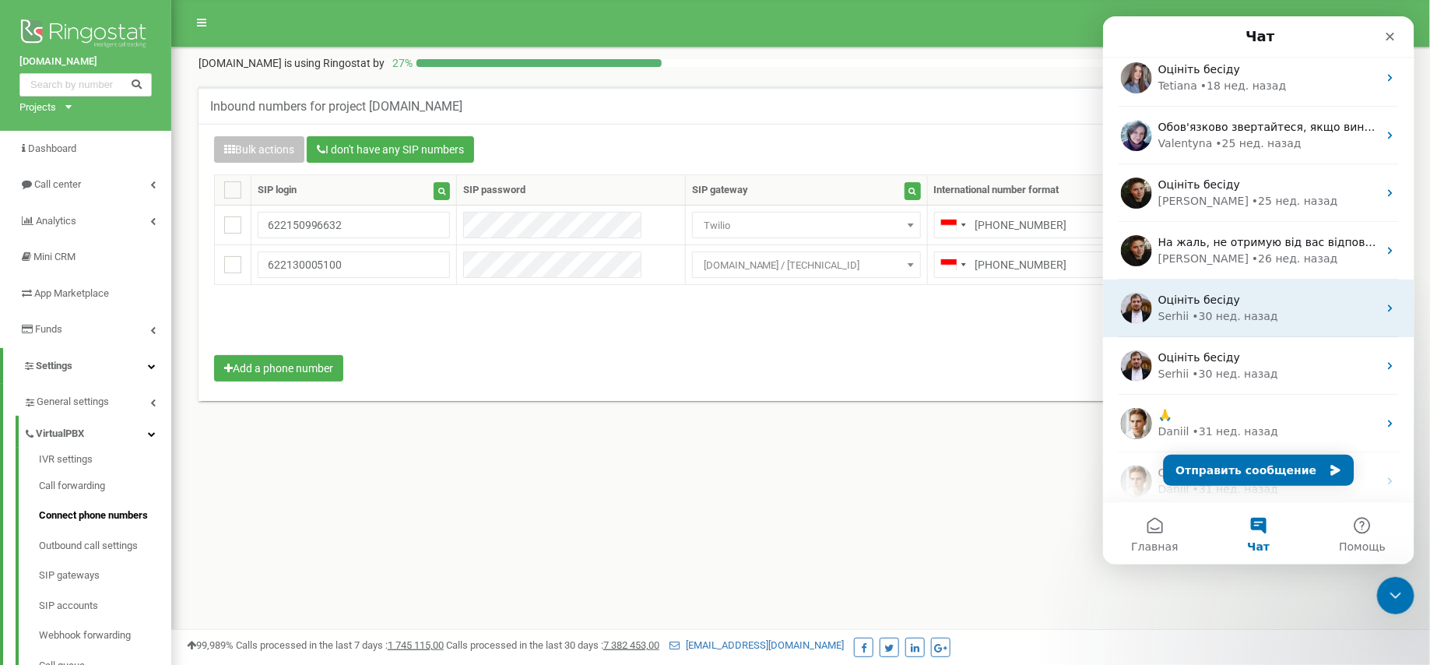
click at [1289, 308] on div "Serhii • 30 нед. назад" at bounding box center [1268, 316] width 220 height 16
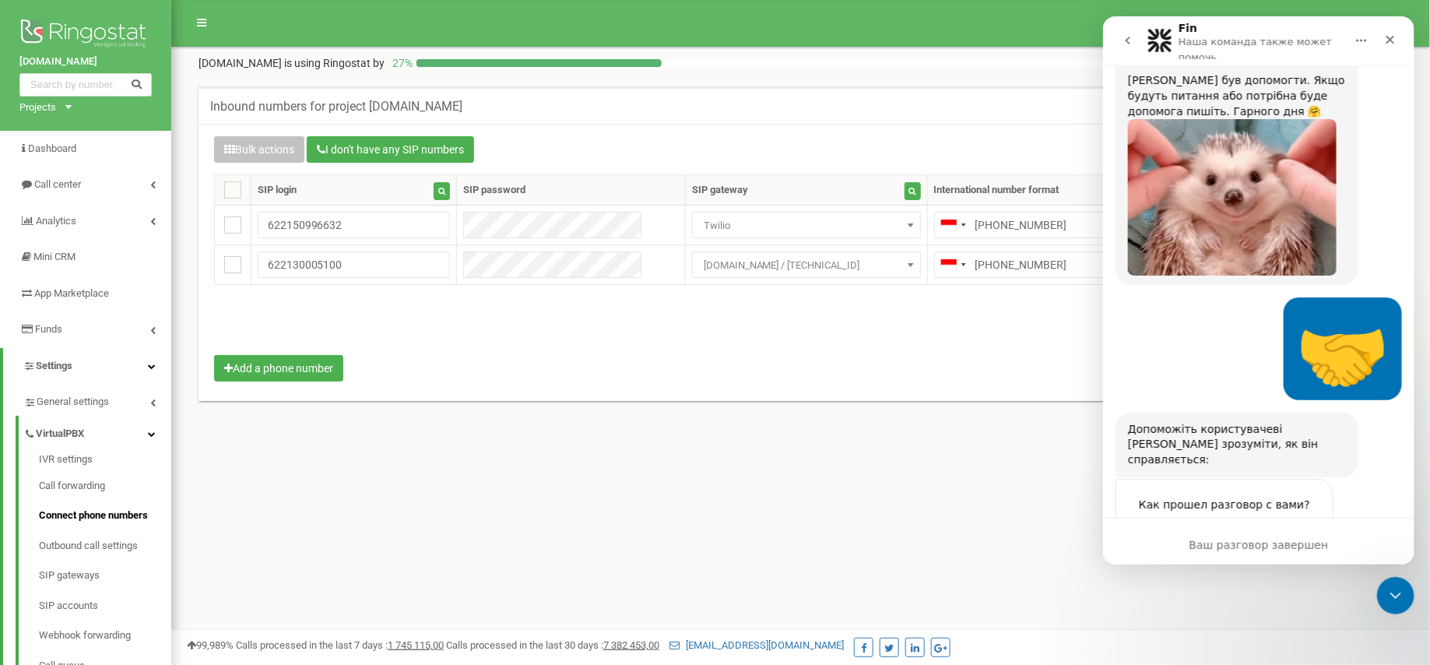
scroll to position [2520, 0]
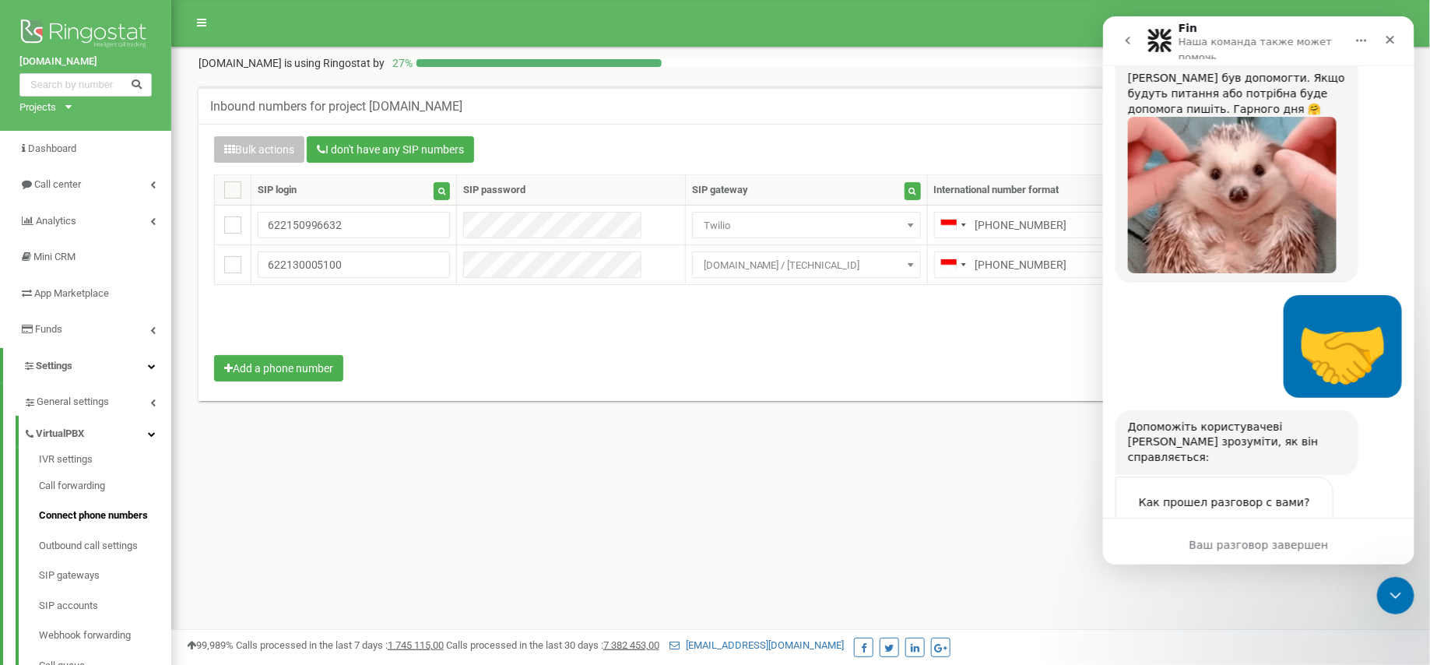
click at [1127, 44] on icon "go back" at bounding box center [1127, 40] width 12 height 12
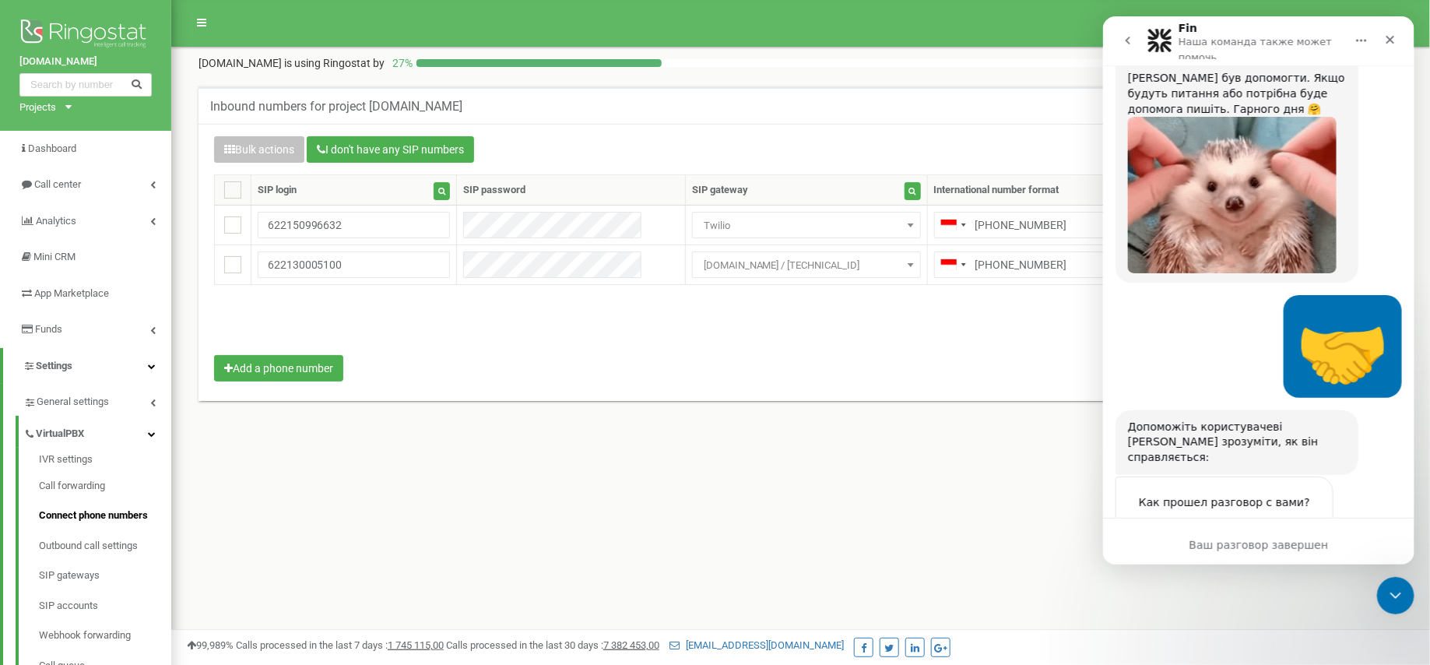
scroll to position [0, 0]
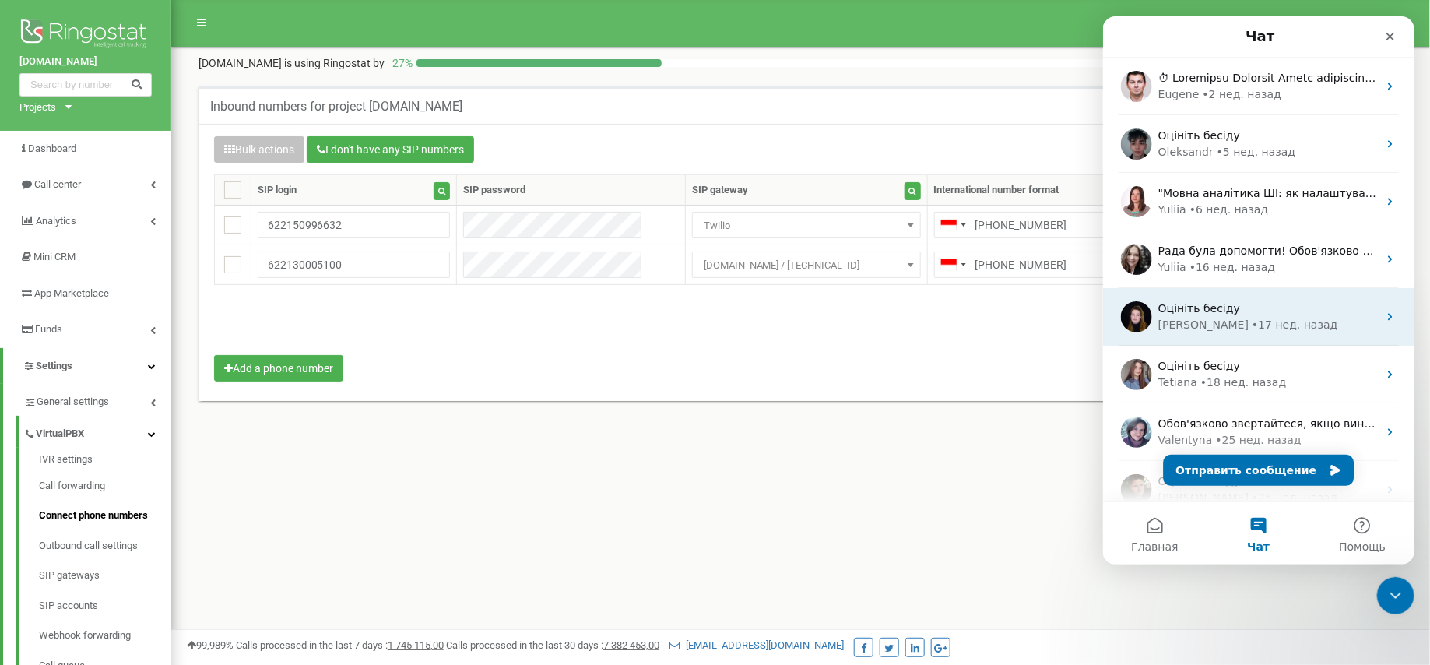
click at [1257, 332] on div "• 17 нед. назад" at bounding box center [1294, 325] width 86 height 16
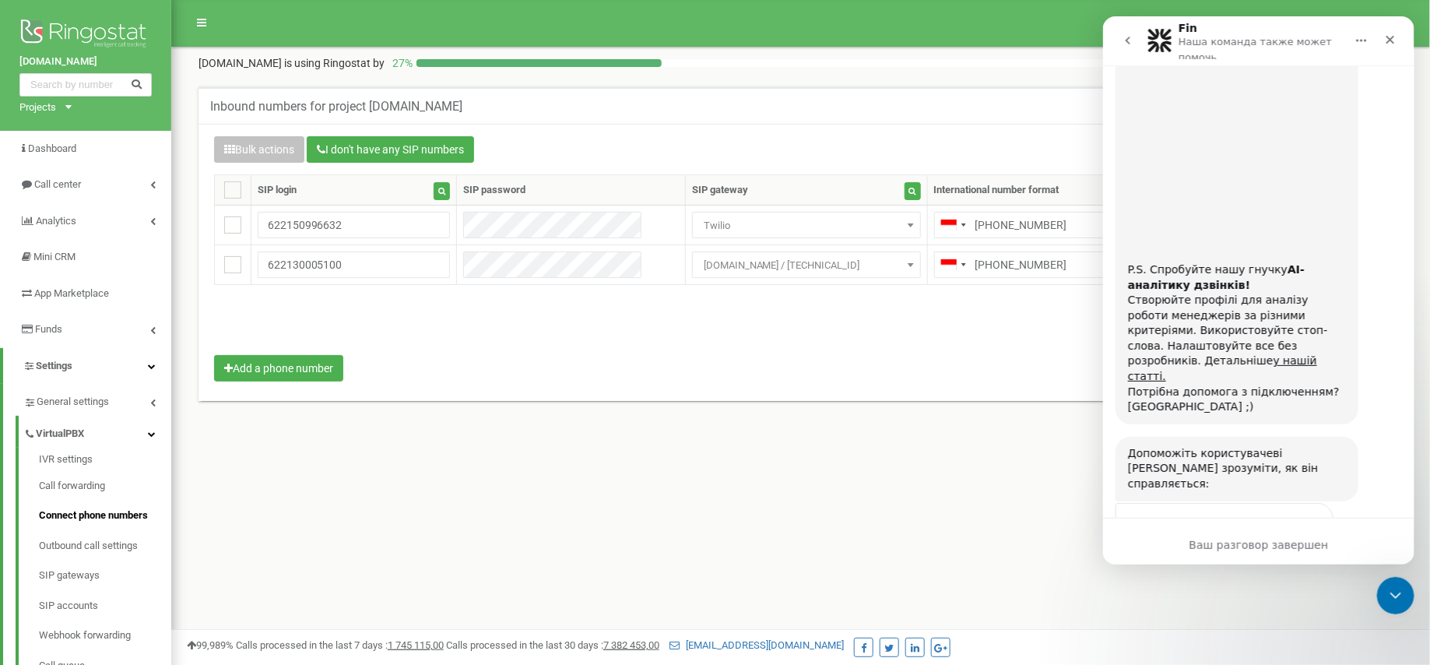
scroll to position [1293, 0]
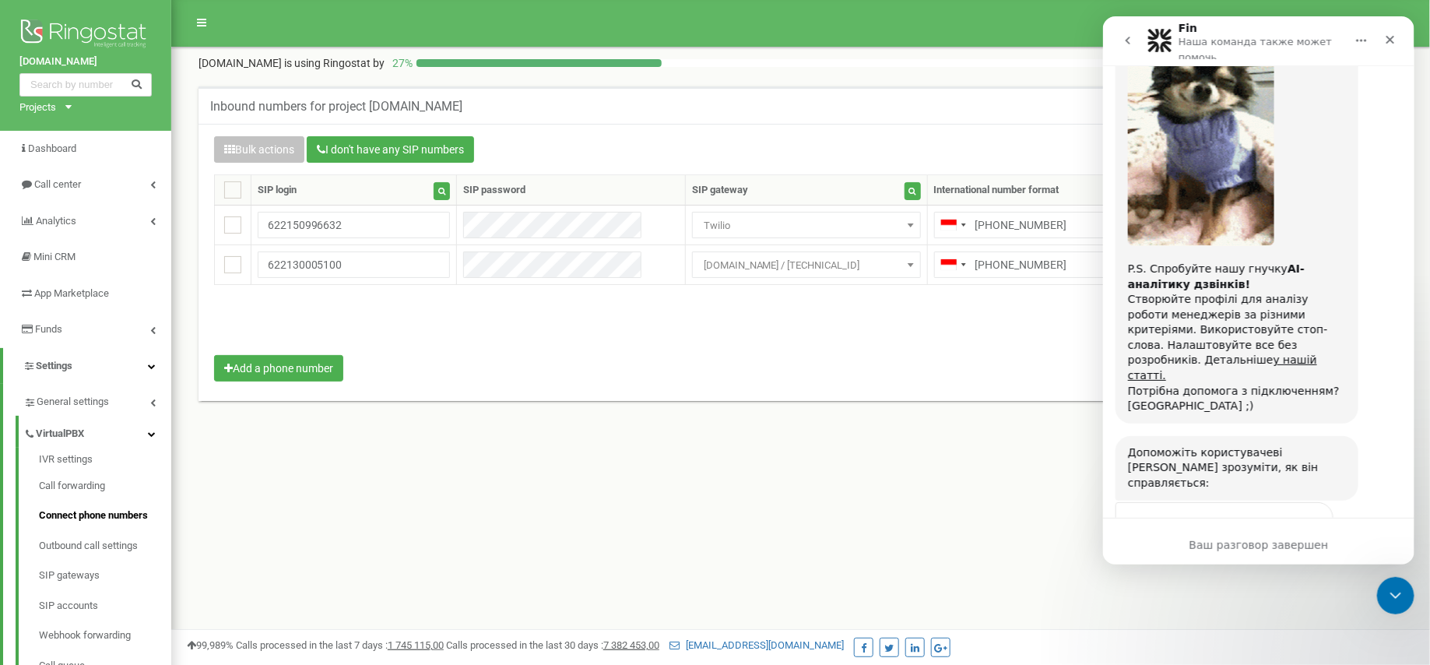
click at [1116, 51] on button "go back" at bounding box center [1128, 41] width 30 height 30
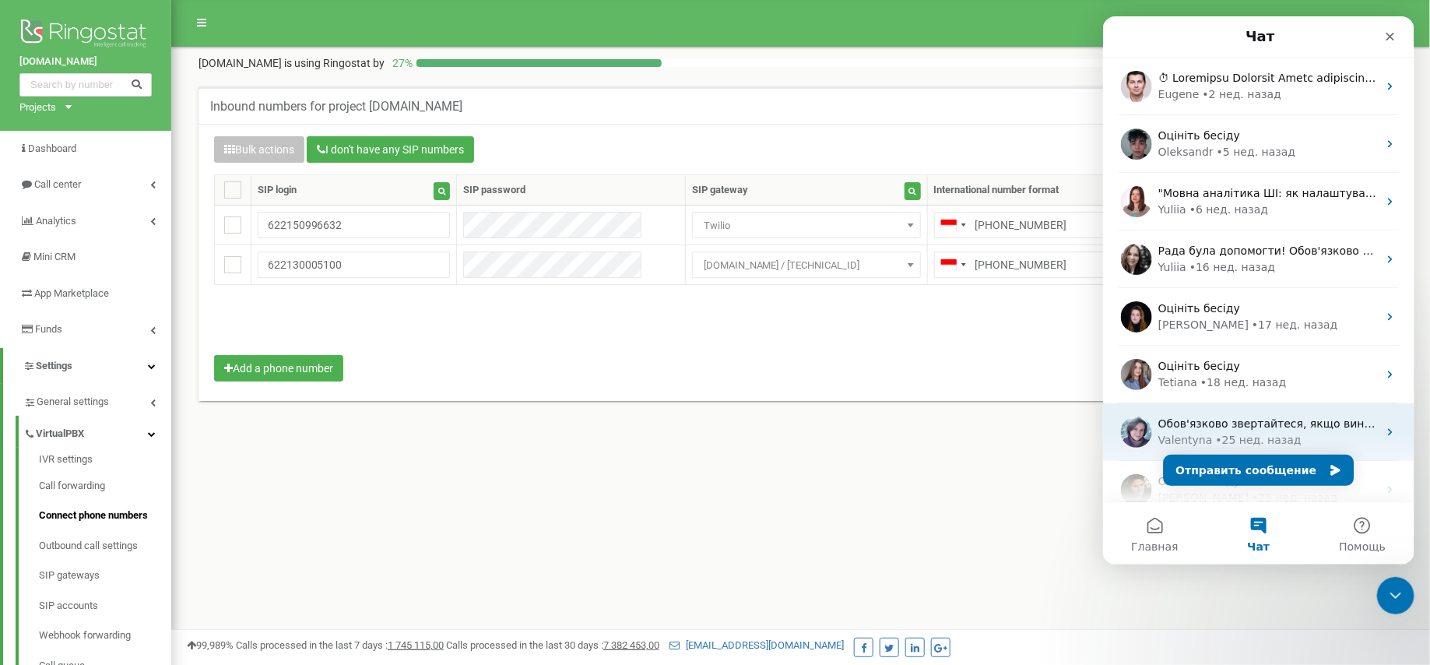
click at [1250, 412] on div "Обов'язково звертайтеся, якщо виникнуть питання! Гарного дня😉 P.S. Спробуйте на…" at bounding box center [1257, 432] width 311 height 58
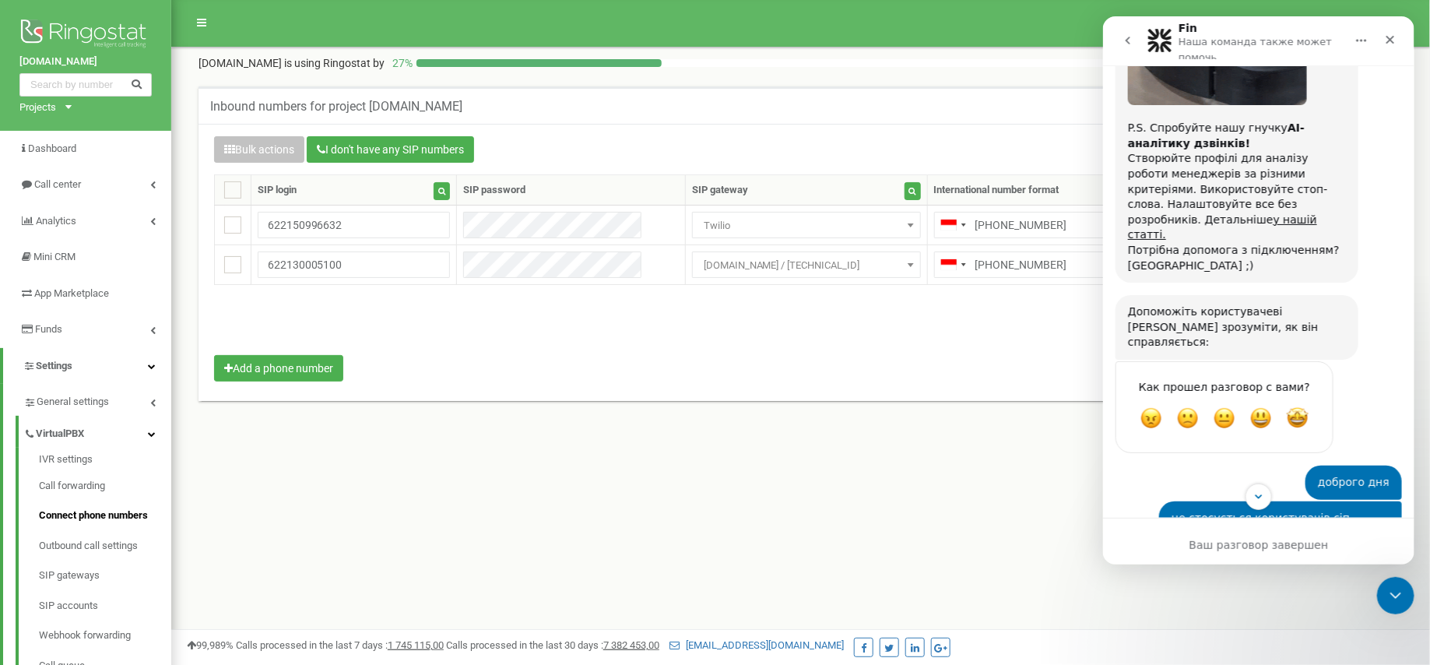
scroll to position [1772, 0]
click at [1124, 36] on icon "go back" at bounding box center [1127, 40] width 12 height 12
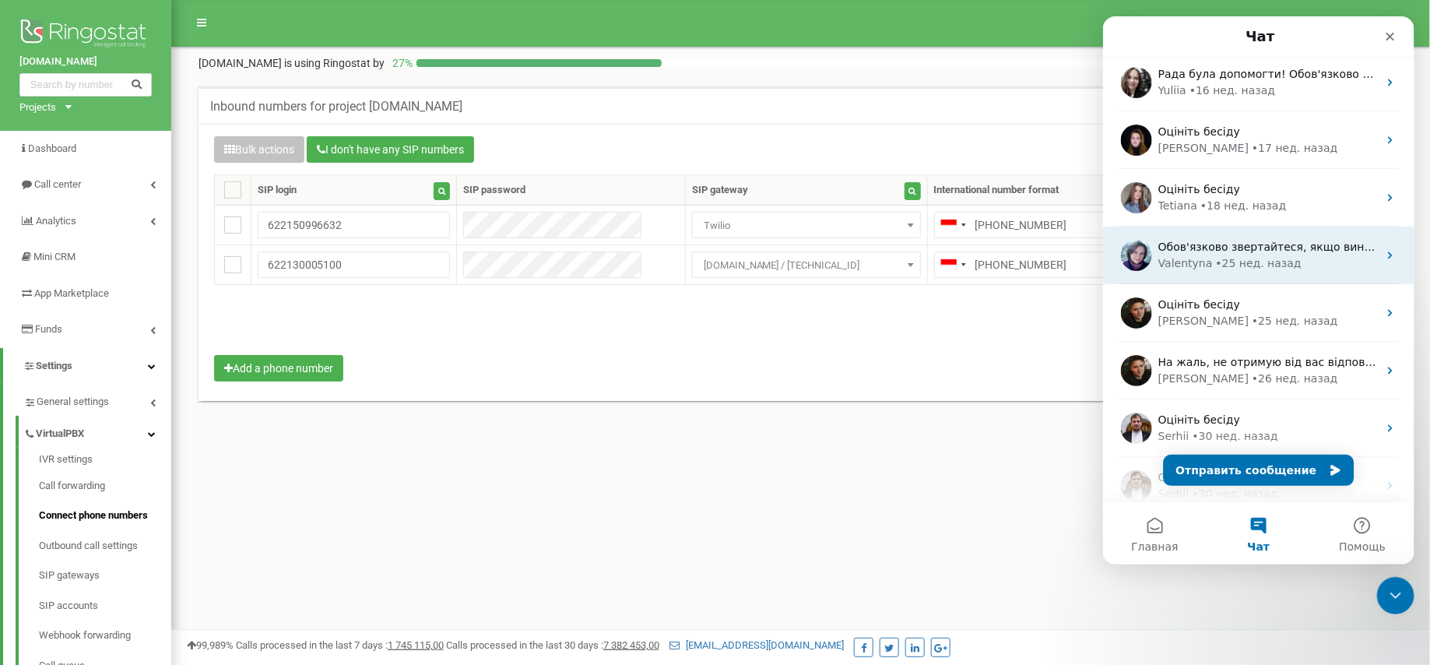
scroll to position [205, 0]
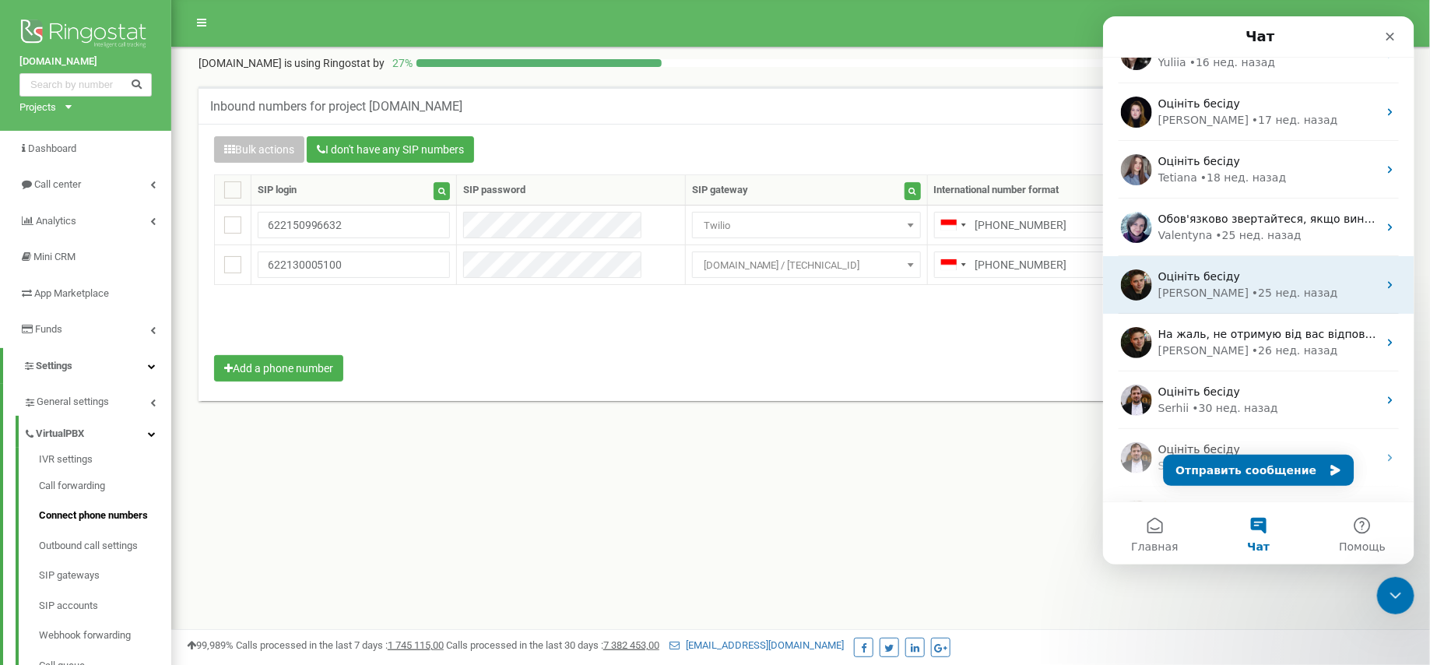
click at [1257, 281] on div "Оцініть бесіду" at bounding box center [1268, 277] width 220 height 16
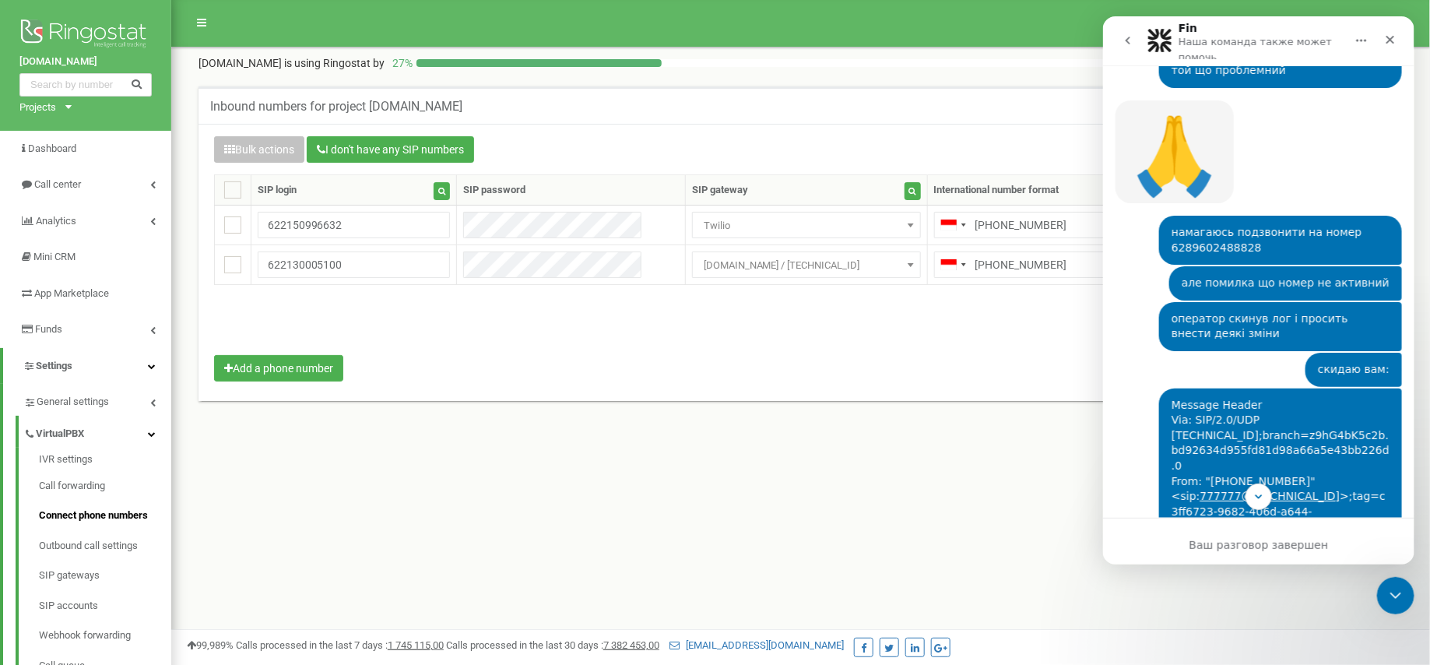
scroll to position [182, 0]
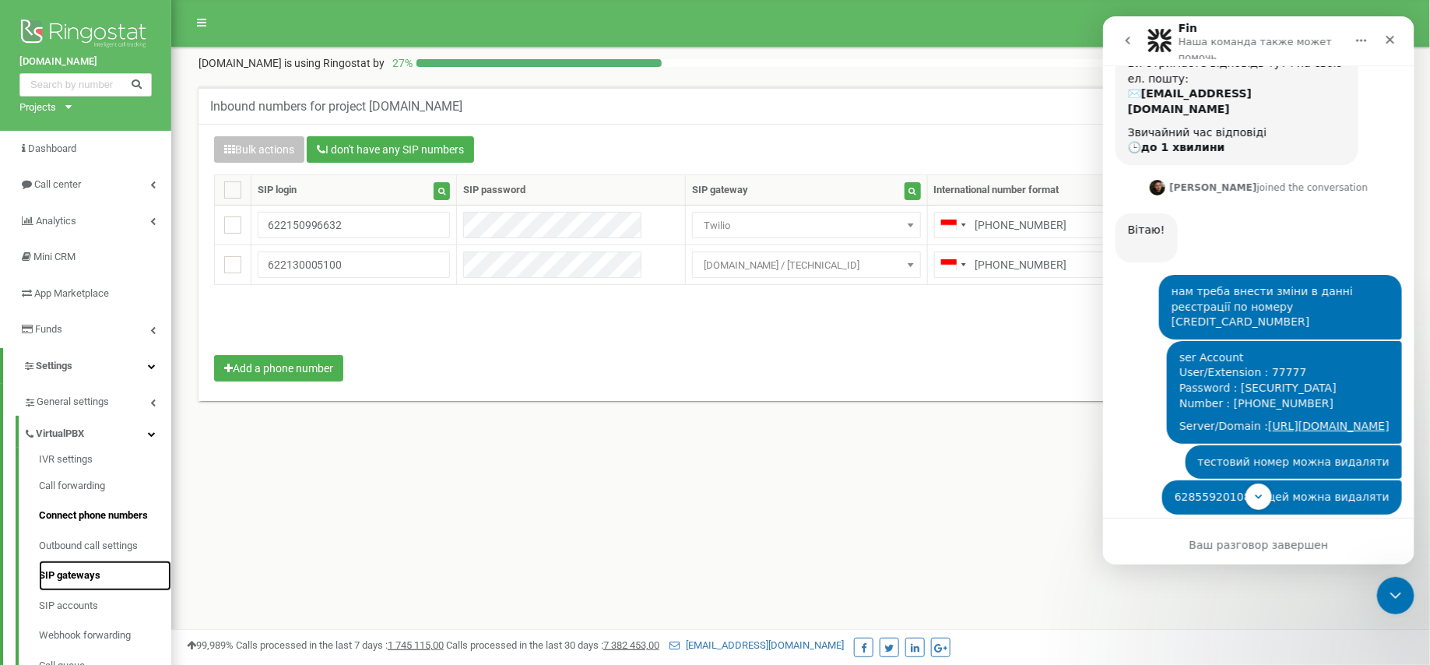
click at [77, 571] on link "SIP gateways" at bounding box center [105, 576] width 132 height 30
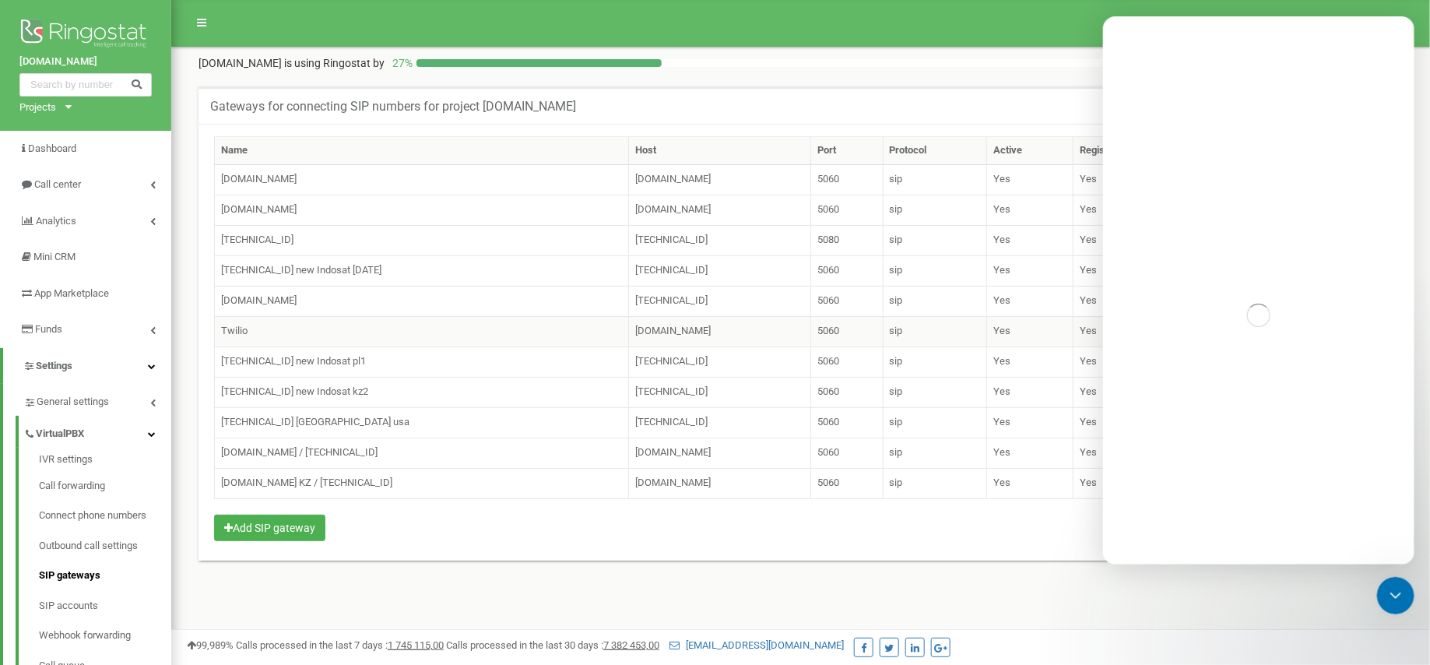
click at [654, 322] on td "[DOMAIN_NAME]" at bounding box center [720, 331] width 182 height 30
copy tr "[DOMAIN_NAME]"
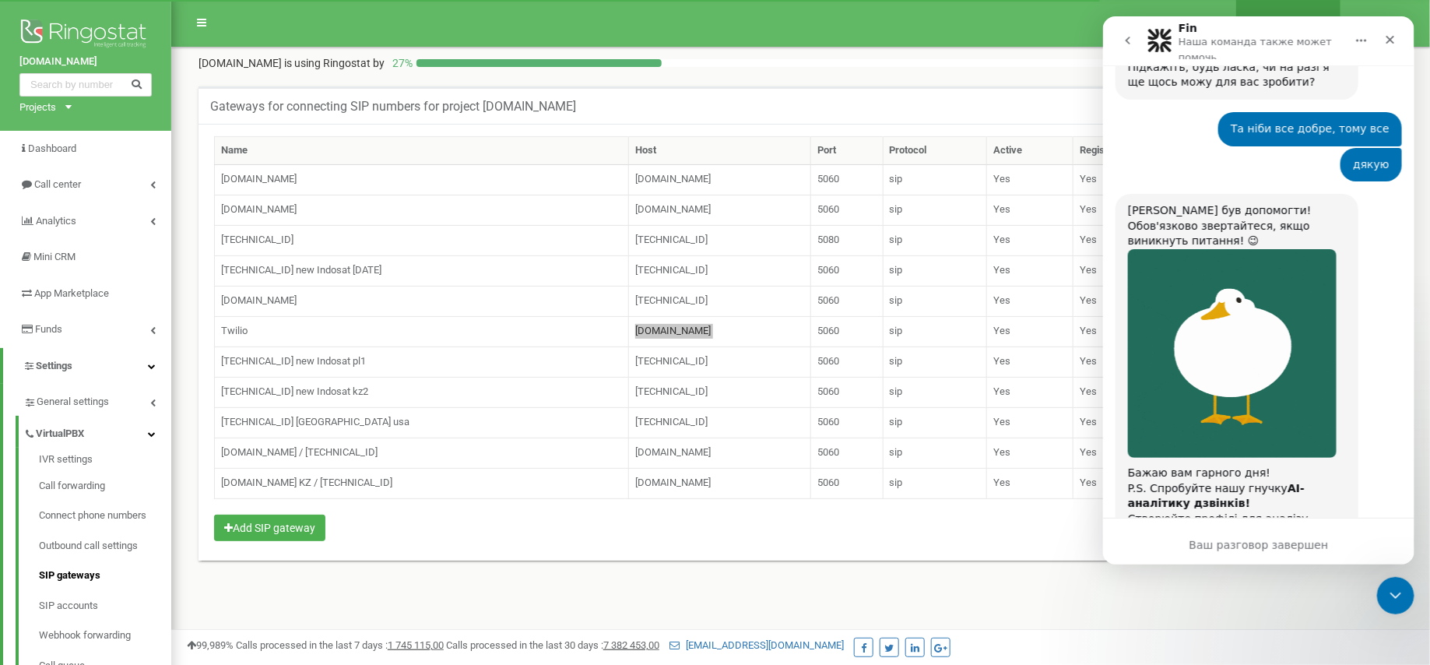
scroll to position [7557, 0]
